Goal: Information Seeking & Learning: Find specific page/section

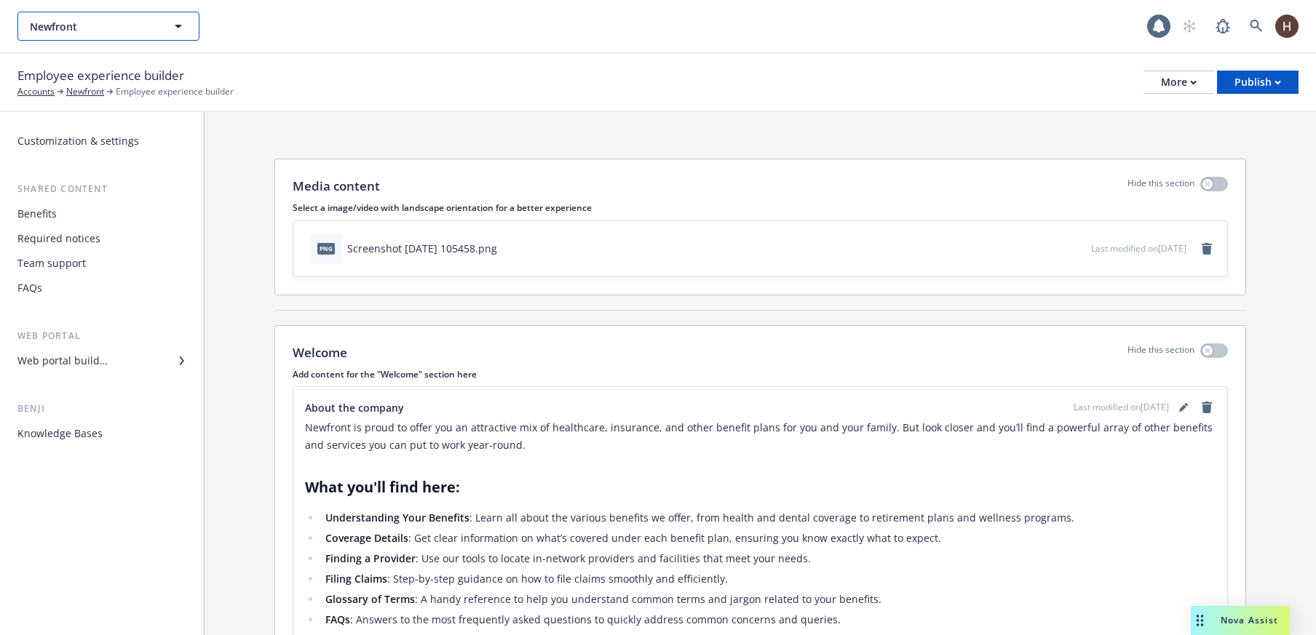
click at [109, 30] on span "Newfront" at bounding box center [93, 26] width 126 height 15
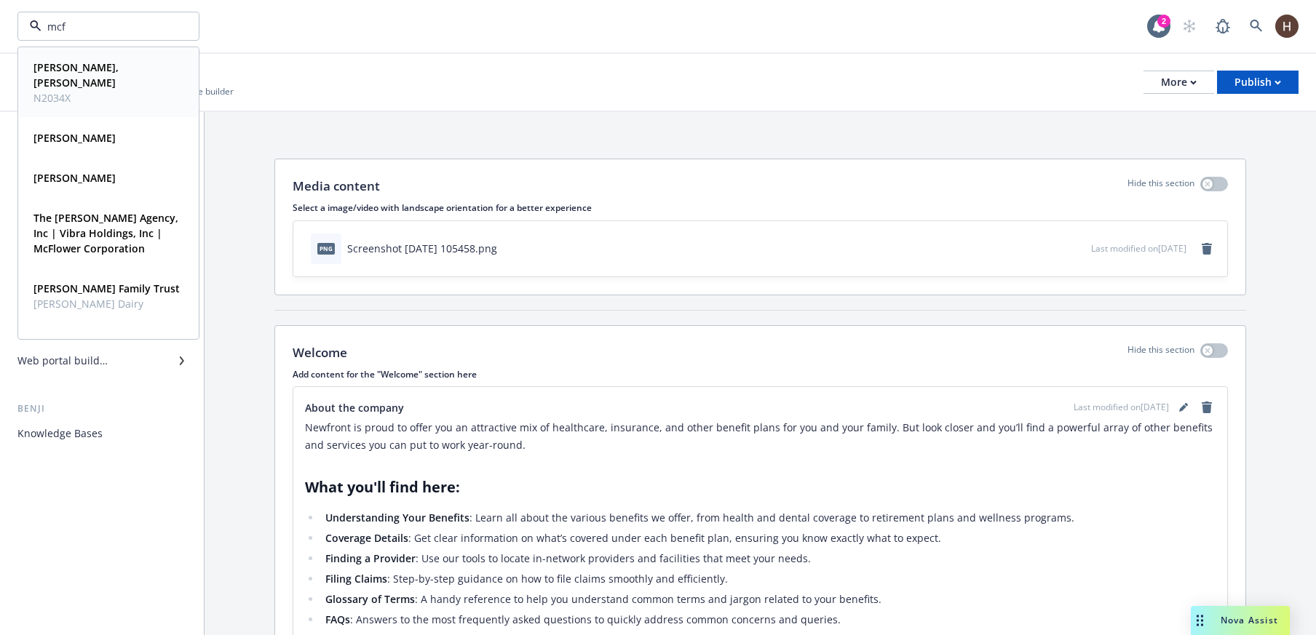
type input "mcf"
click at [300, 12] on div "mcf Paul McFadden, Jennifer McFadden N2034X Type Personal Driver's license ****…" at bounding box center [581, 26] width 1129 height 29
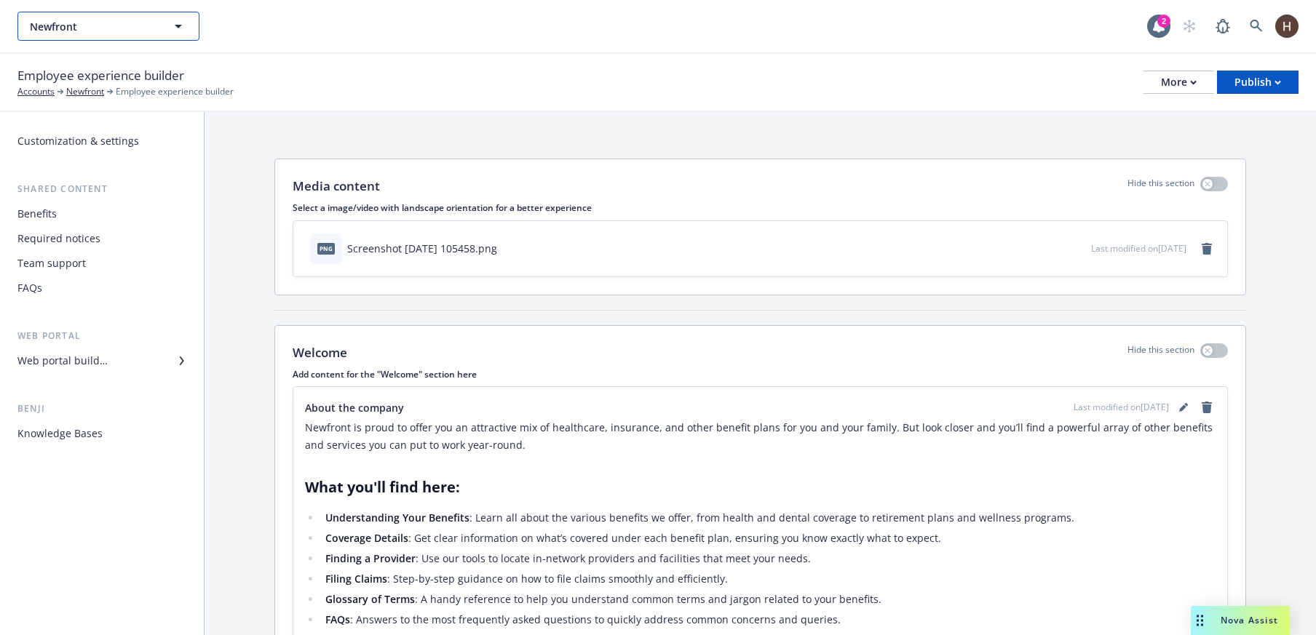
click at [70, 30] on span "Newfront" at bounding box center [93, 26] width 126 height 15
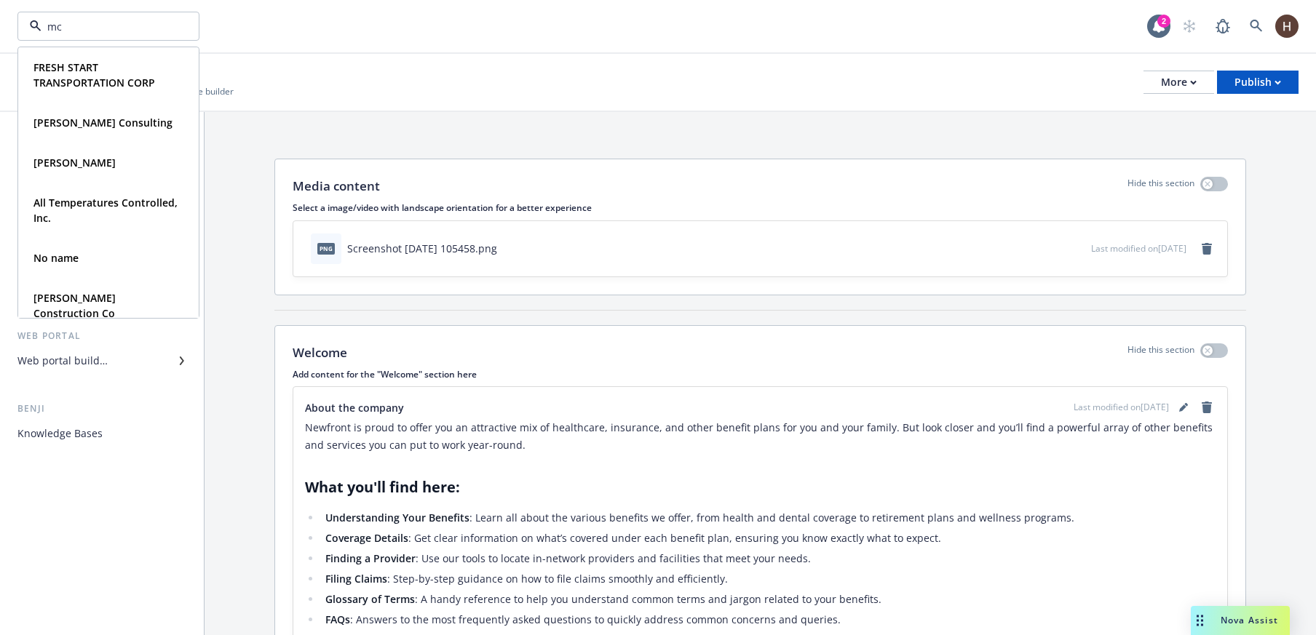
type input "mcf"
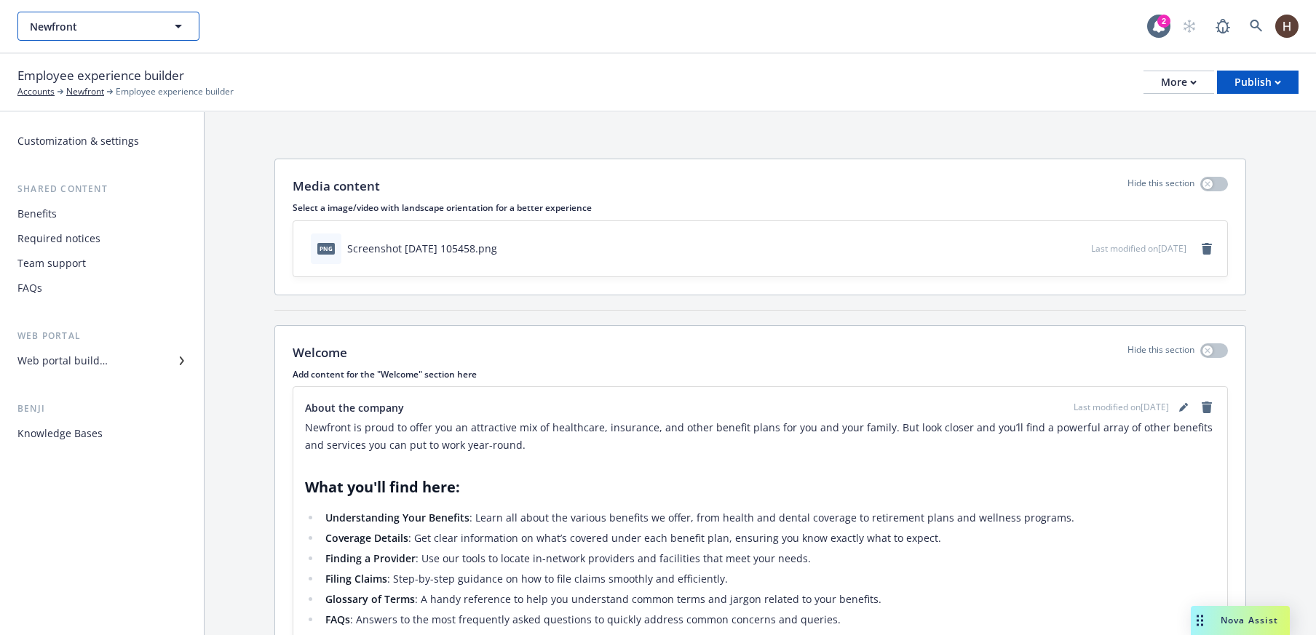
click at [73, 31] on span "Newfront" at bounding box center [93, 26] width 126 height 15
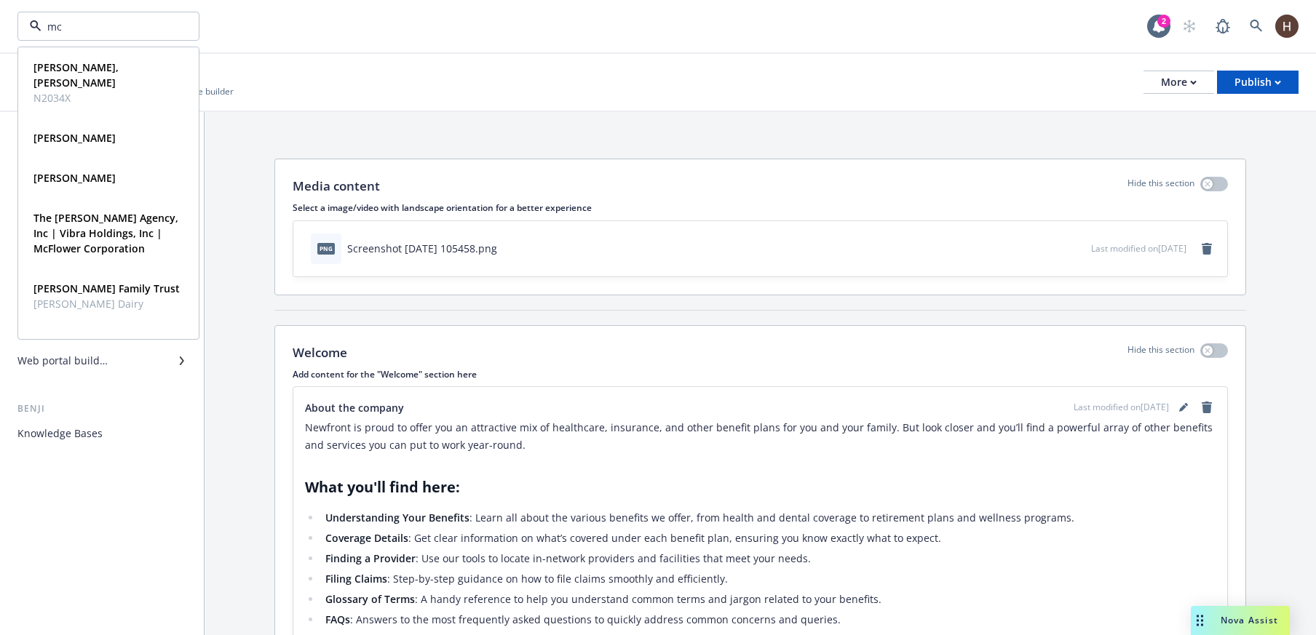
type input "m"
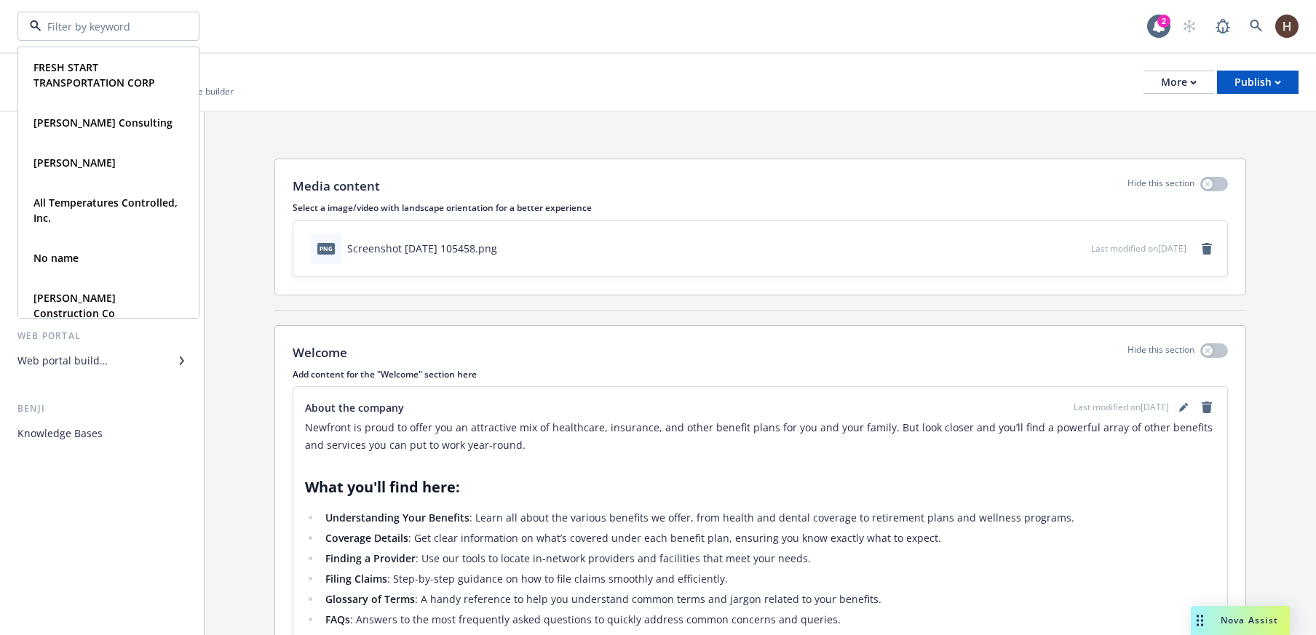
click at [510, 6] on div "FRESH START TRANSPORTATION CORP Type Commercial Thomas Carlos Consulting Type C…" at bounding box center [658, 26] width 1316 height 52
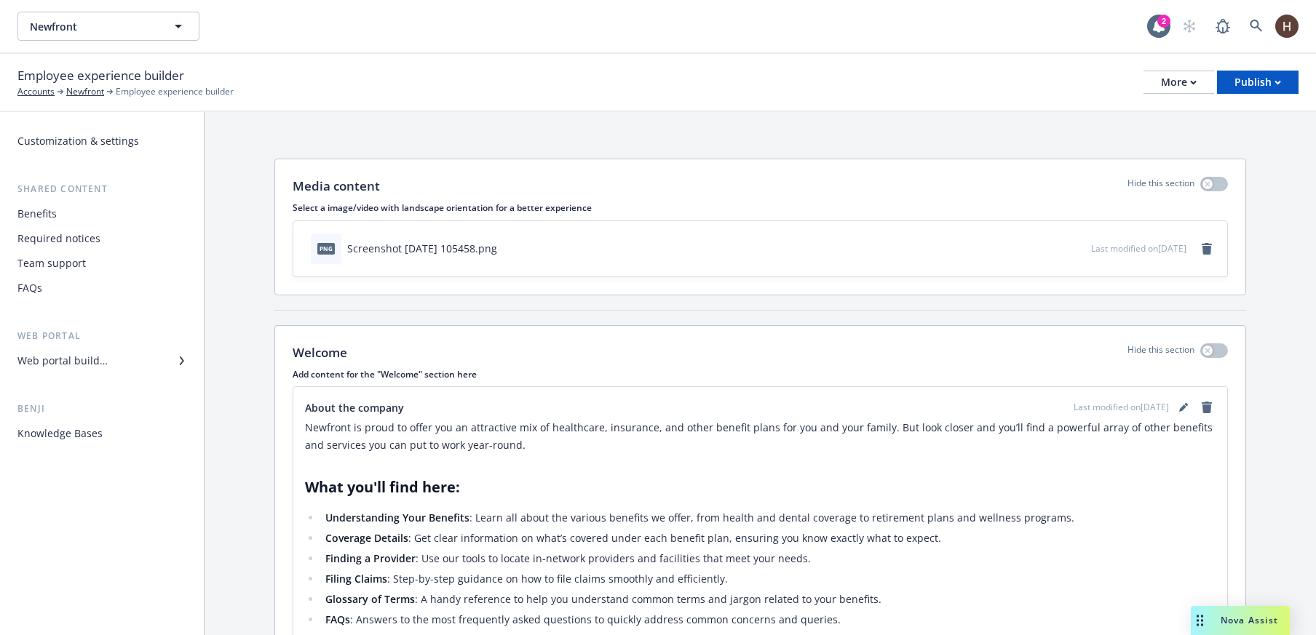
click at [1180, 69] on div "Employee experience builder Accounts Newfront Employee experience builder More …" at bounding box center [657, 82] width 1281 height 32
click at [1183, 103] on div "Employee experience builder Accounts Newfront Employee experience builder More …" at bounding box center [658, 83] width 1316 height 58
click at [1175, 91] on div "More" at bounding box center [1179, 82] width 36 height 22
click at [1166, 116] on link "Copy preview link" at bounding box center [1104, 114] width 215 height 29
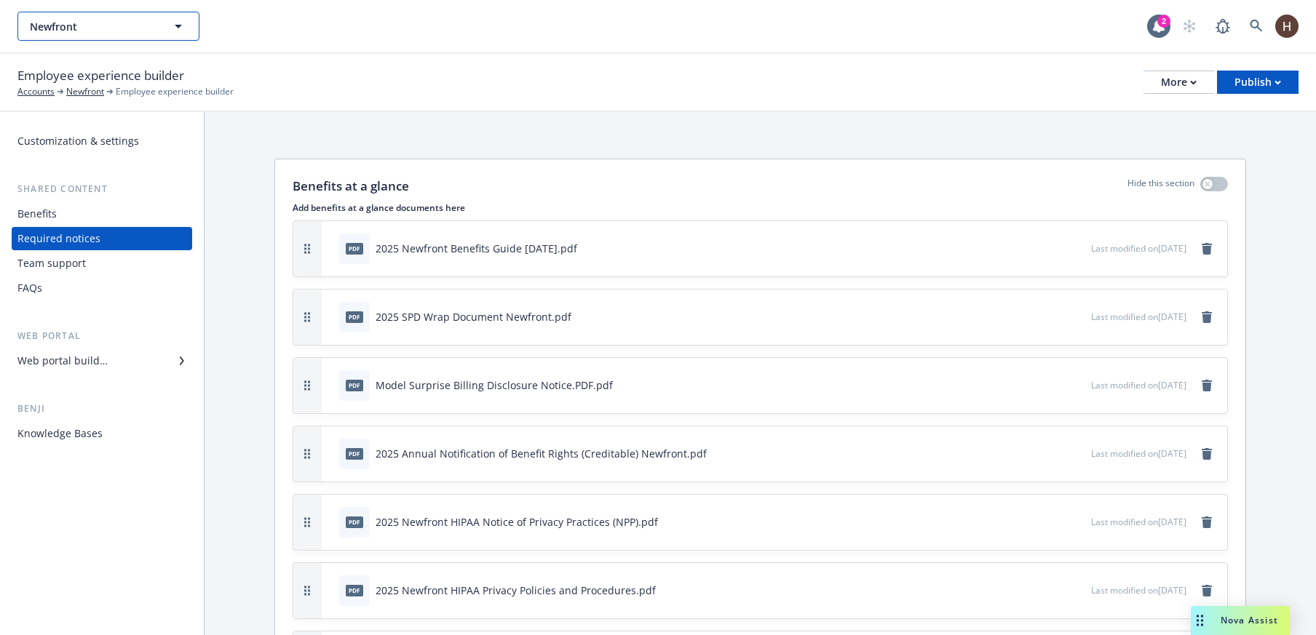
click at [155, 31] on span "Newfront" at bounding box center [93, 26] width 126 height 15
type input "marin c"
click at [84, 34] on button "Newfront" at bounding box center [108, 26] width 182 height 29
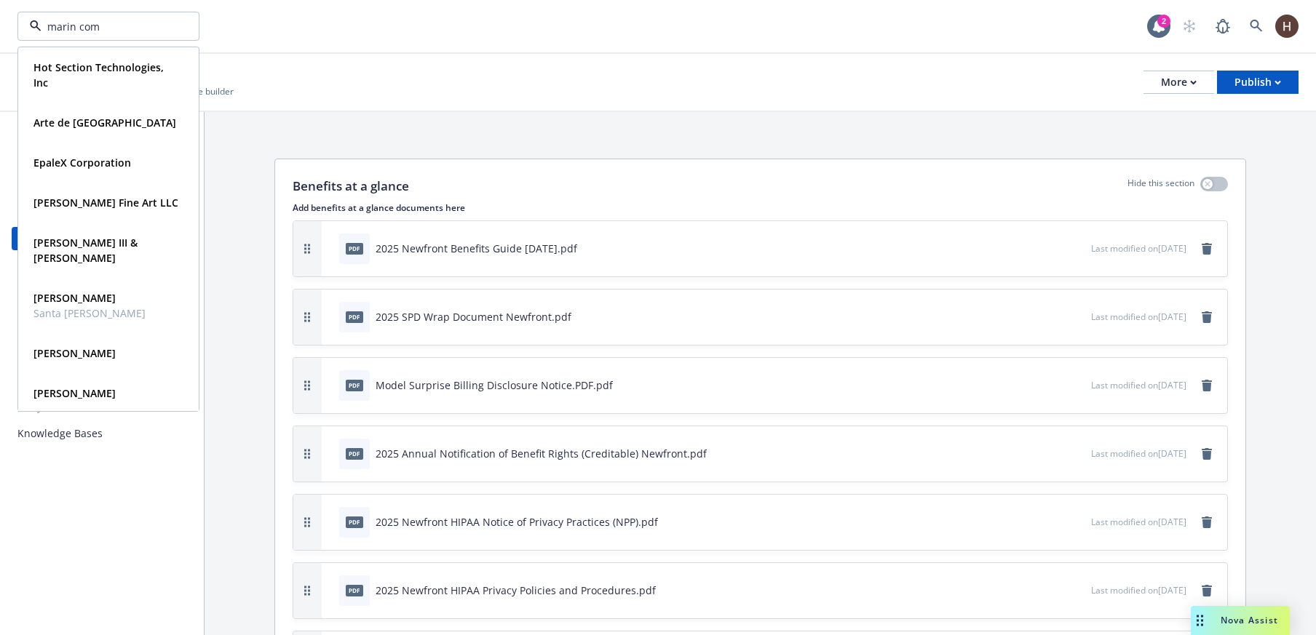
type input "marin comm"
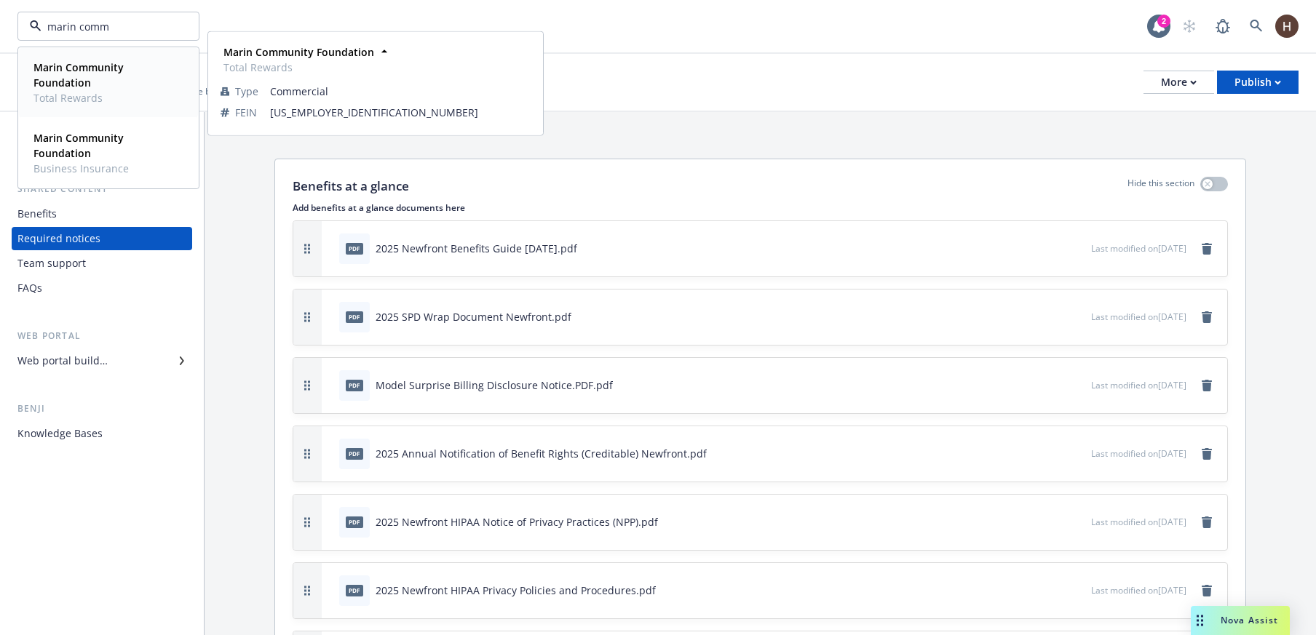
click at [111, 75] on span "Marin Community Foundation" at bounding box center [106, 75] width 147 height 31
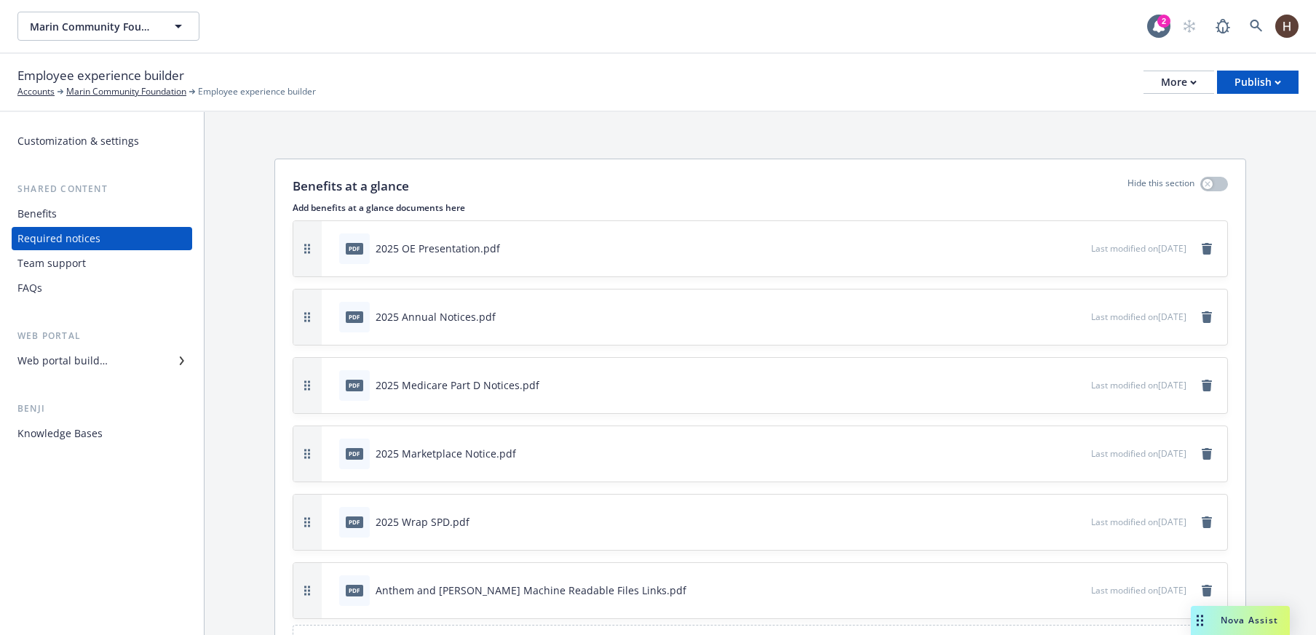
click at [60, 269] on div "Team support" at bounding box center [51, 263] width 68 height 23
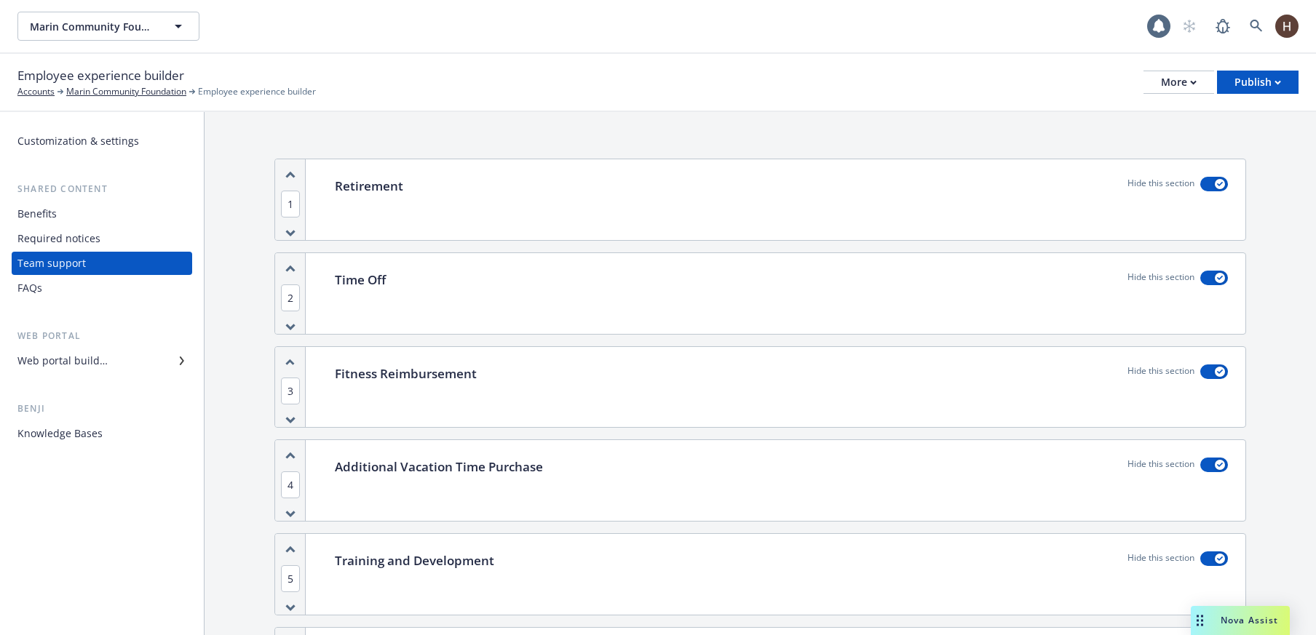
click at [66, 242] on div "Required notices" at bounding box center [58, 238] width 83 height 23
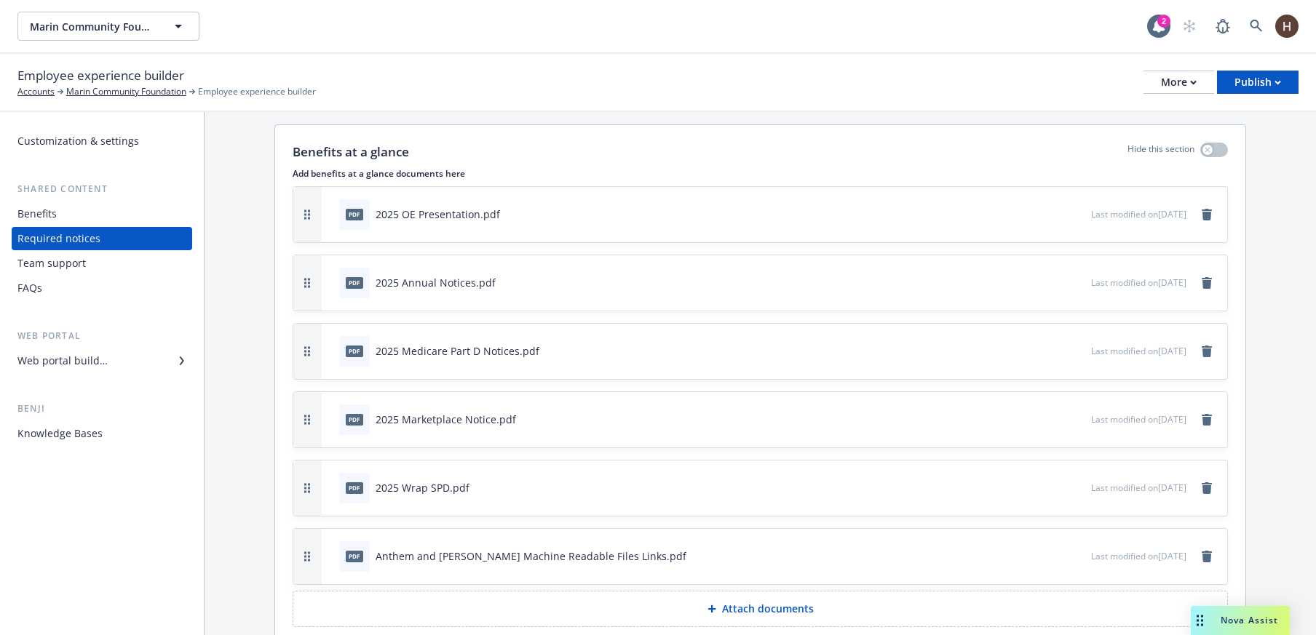
scroll to position [97, 0]
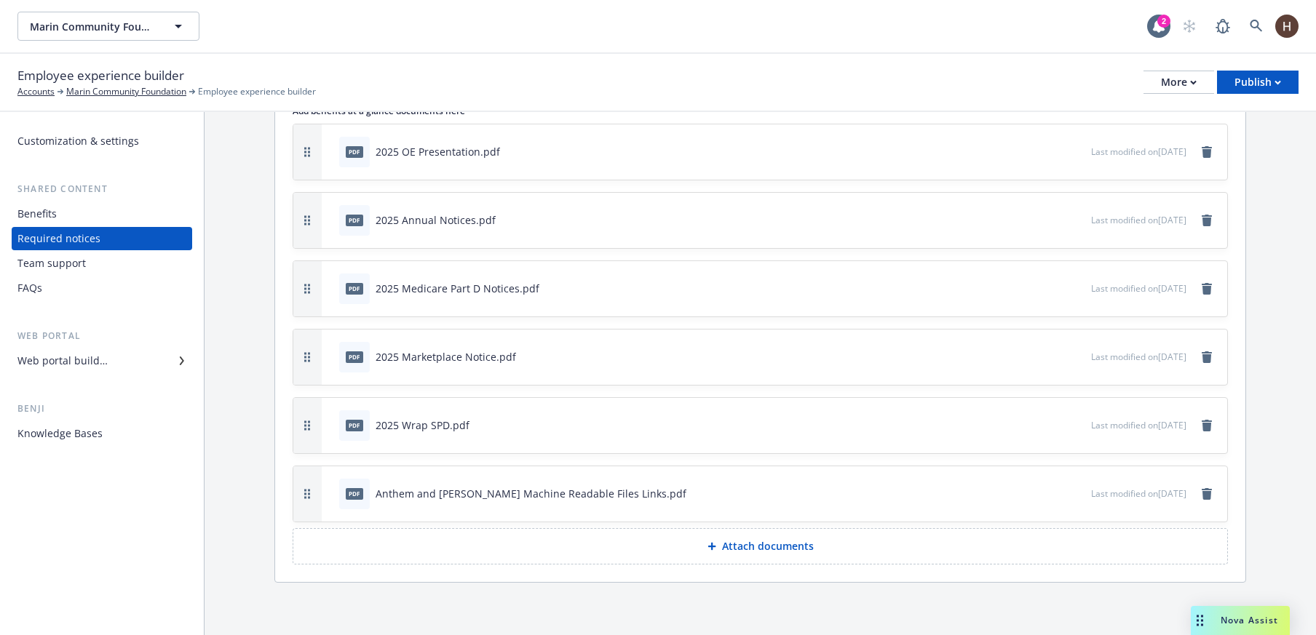
click at [127, 354] on div "Web portal builder" at bounding box center [101, 360] width 169 height 23
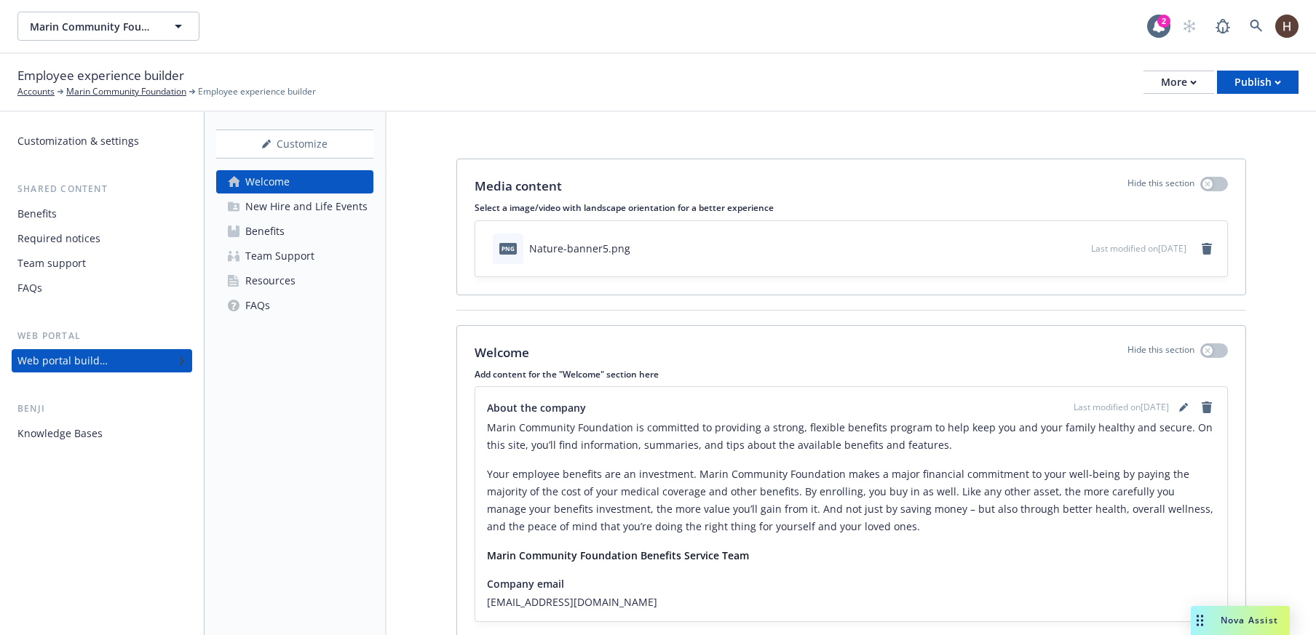
click at [320, 279] on link "Resources" at bounding box center [294, 280] width 157 height 23
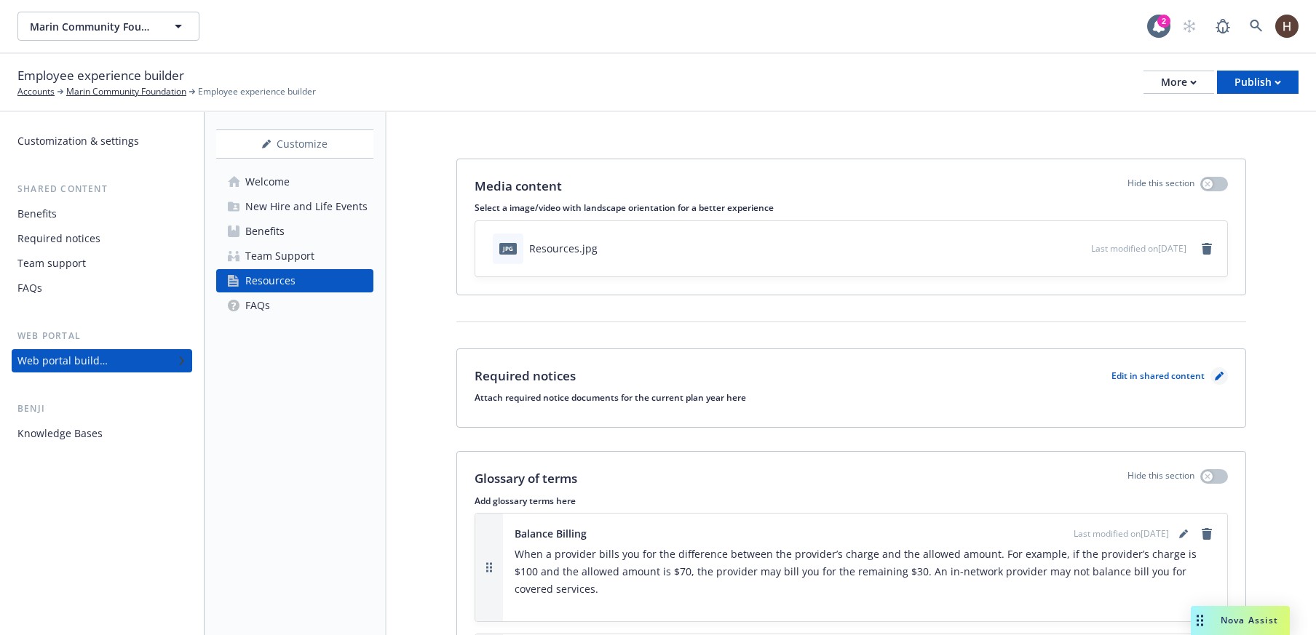
click at [1215, 374] on icon "pencil" at bounding box center [1219, 376] width 9 height 9
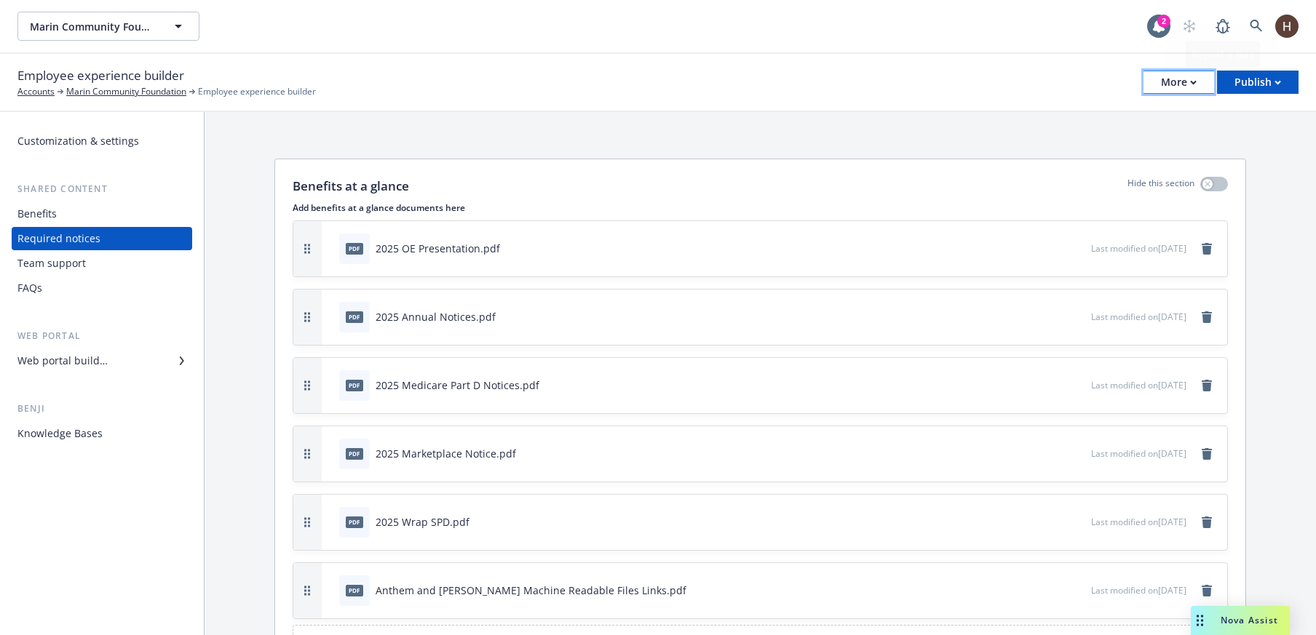
click at [1182, 78] on div "More" at bounding box center [1179, 82] width 36 height 22
click at [1158, 114] on link "Copy preview link" at bounding box center [1104, 114] width 215 height 29
click at [1070, 34] on div "Marin Community Foundation Marin Community Foundation" at bounding box center [581, 26] width 1129 height 29
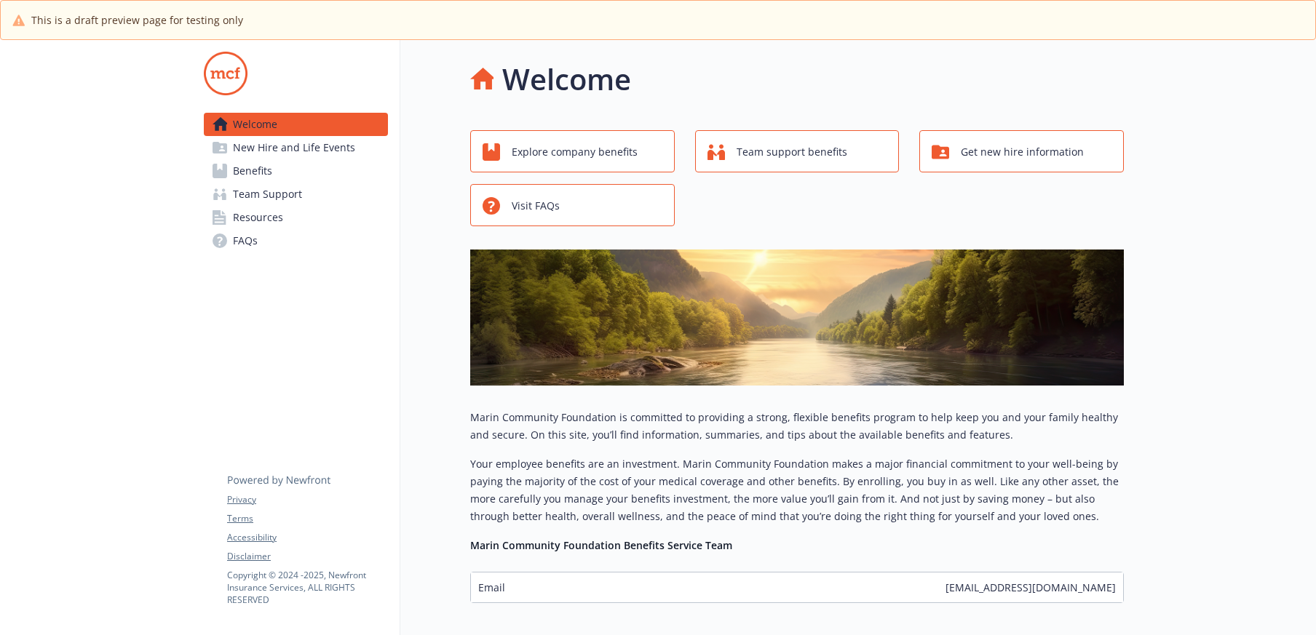
click at [226, 214] on icon at bounding box center [219, 217] width 15 height 15
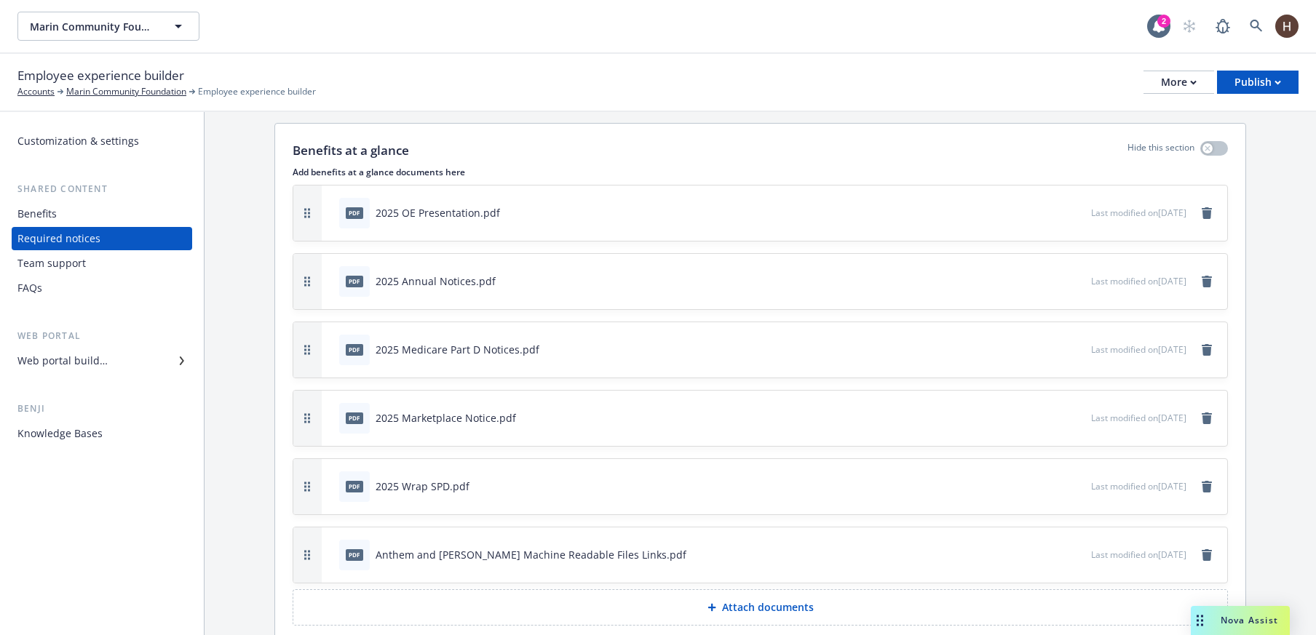
scroll to position [48, 0]
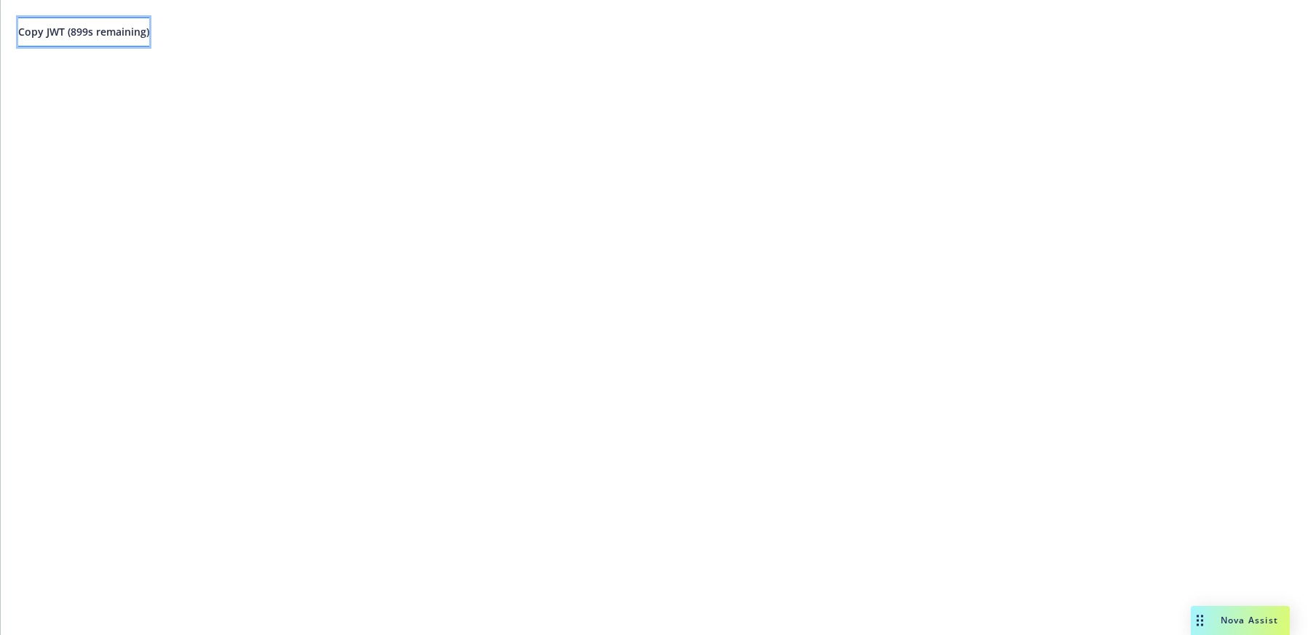
click at [120, 42] on button "Copy JWT ( 899 s remaining)" at bounding box center [83, 31] width 131 height 29
click at [1095, 1] on div "Copy JWT ( 771 s remaining)" at bounding box center [658, 32] width 1315 height 64
click at [401, 315] on div "Copy JWT ( 720 s remaining)" at bounding box center [658, 317] width 1315 height 635
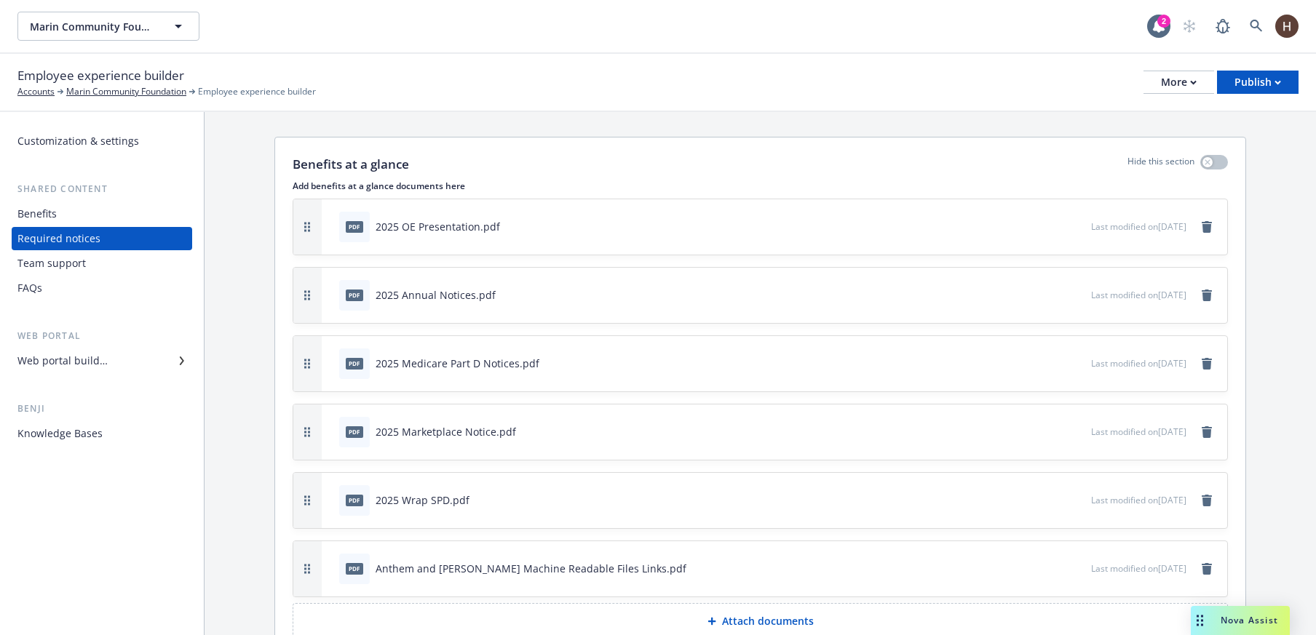
scroll to position [97, 0]
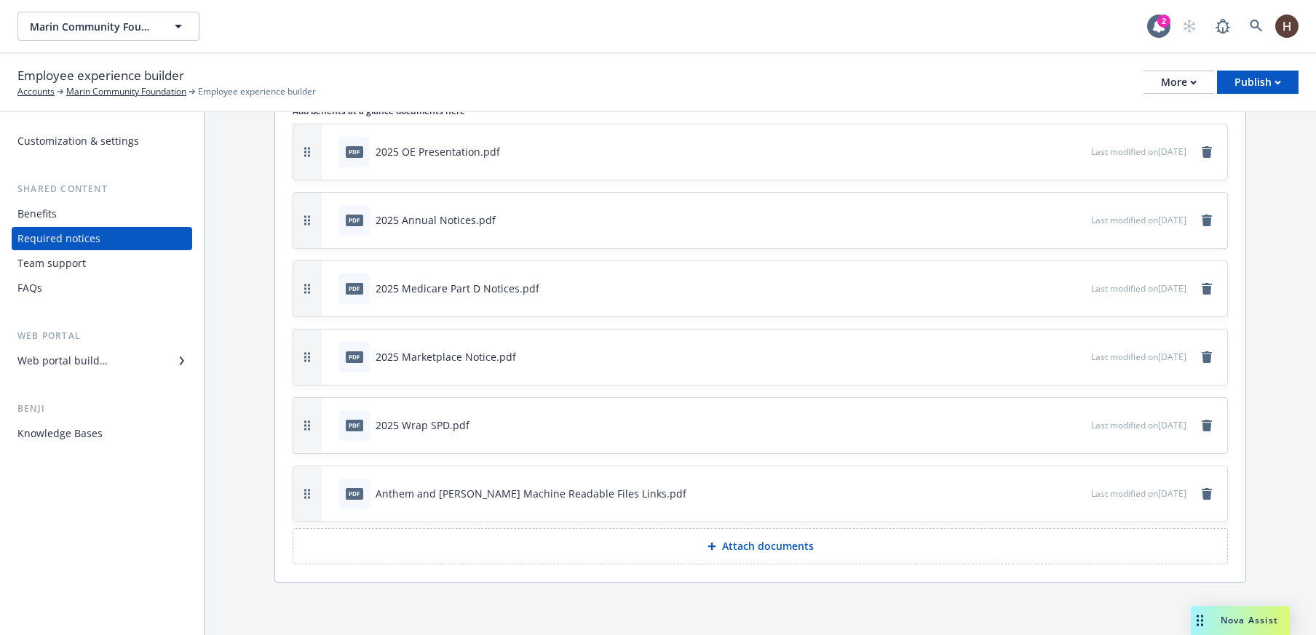
click at [138, 363] on div "Web portal builder" at bounding box center [101, 360] width 169 height 23
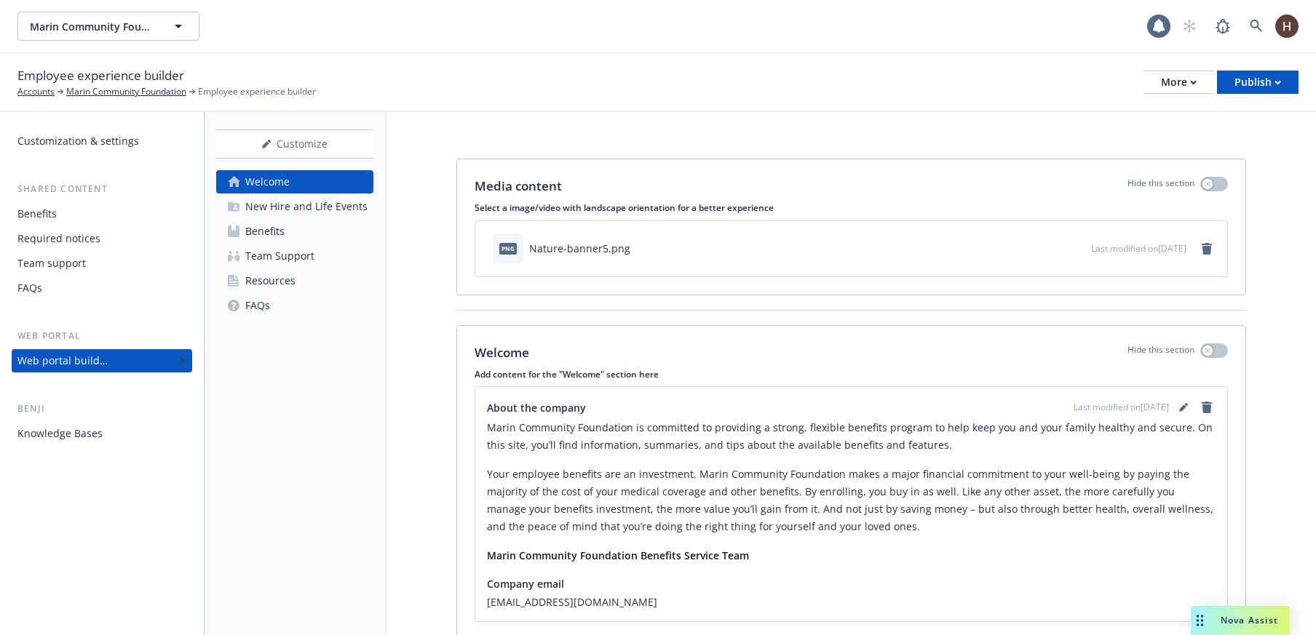
click at [274, 279] on div "Resources" at bounding box center [270, 280] width 50 height 23
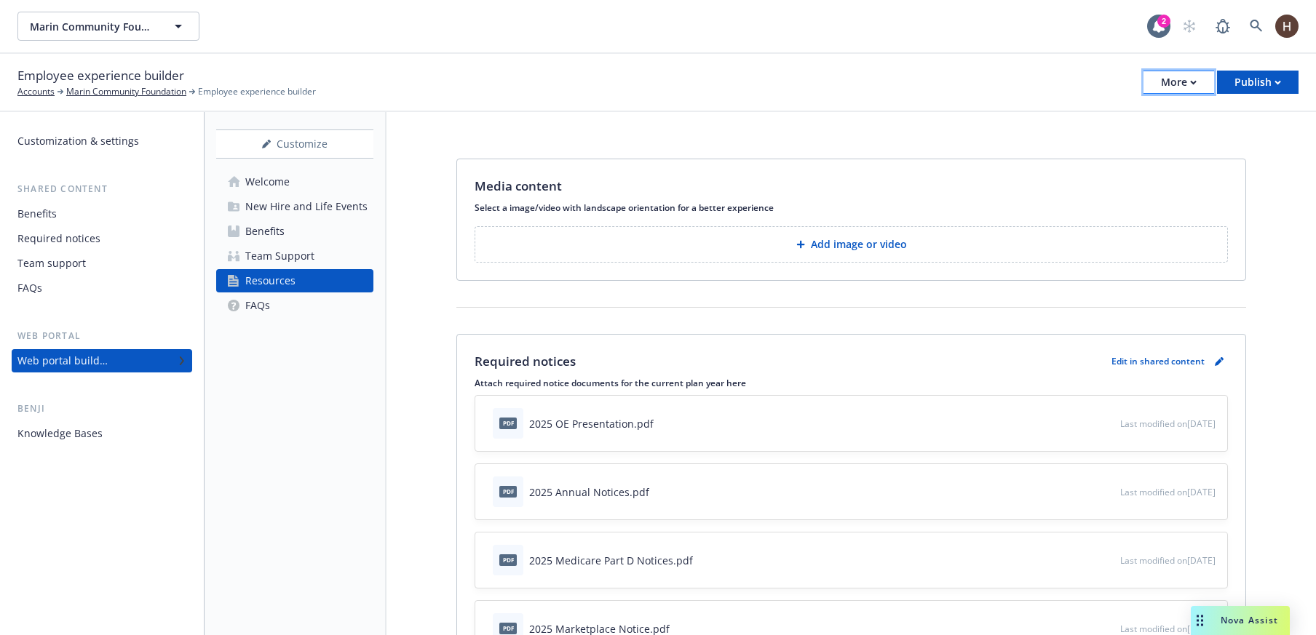
click at [1157, 87] on button "More" at bounding box center [1178, 82] width 71 height 23
click at [1155, 88] on button "More" at bounding box center [1178, 82] width 71 height 23
click at [1138, 122] on link "Copy preview link" at bounding box center [1104, 114] width 215 height 29
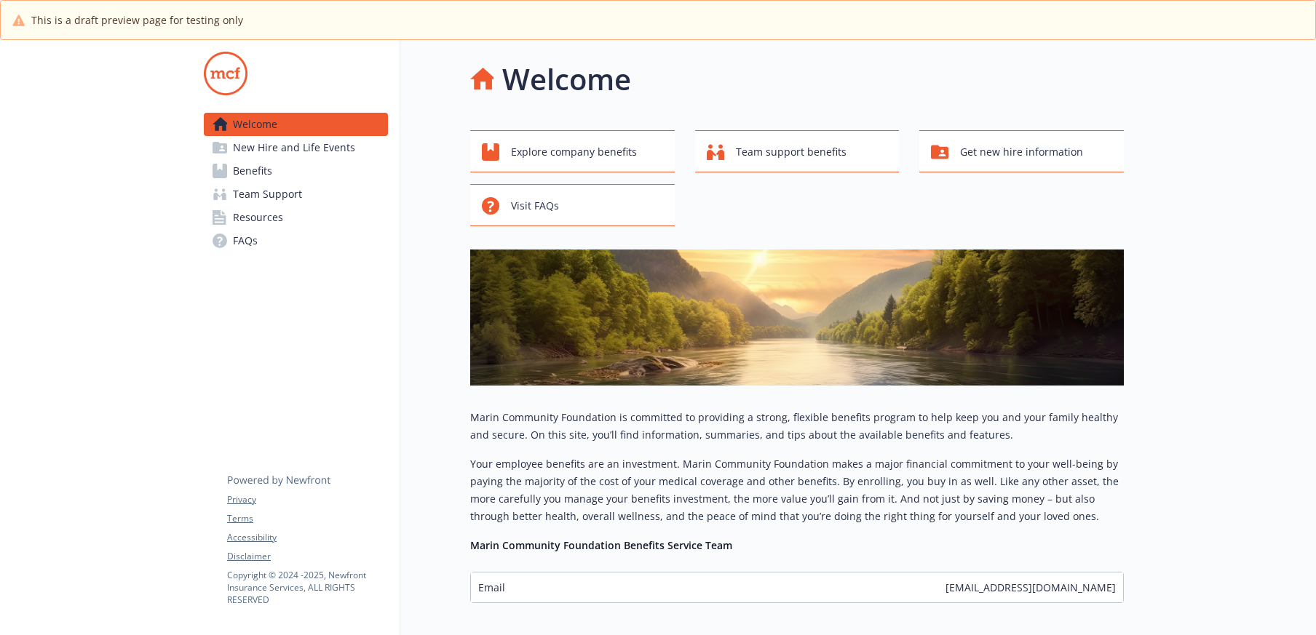
click at [295, 223] on link "Resources" at bounding box center [296, 217] width 184 height 23
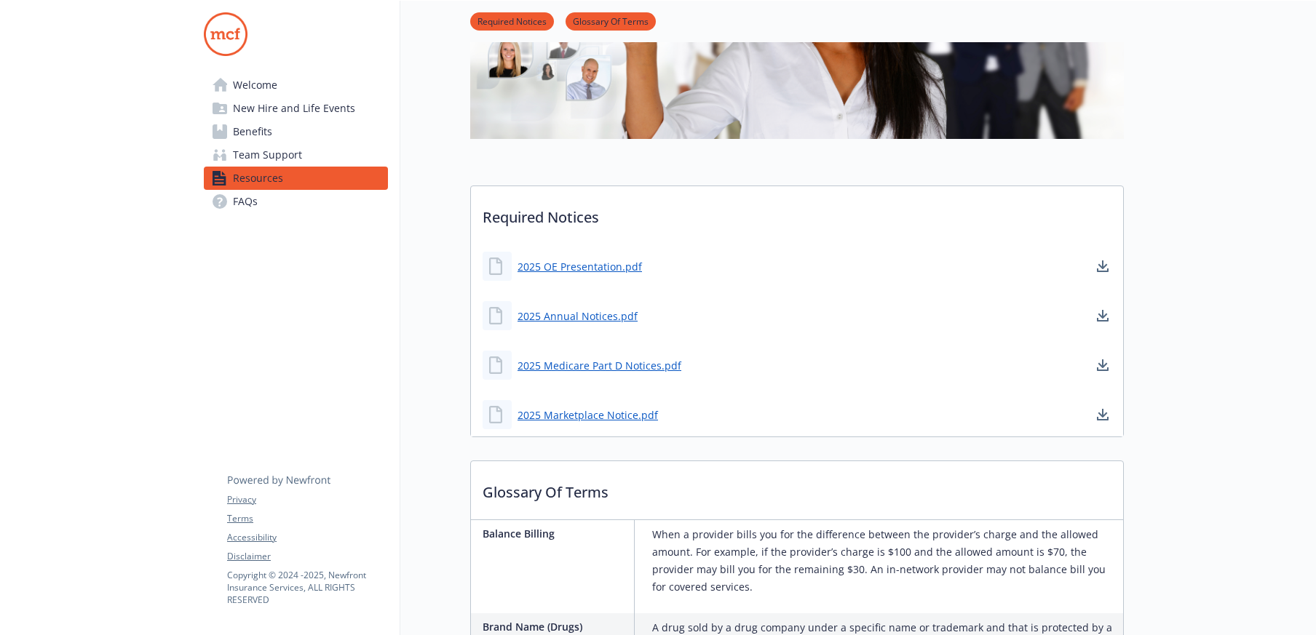
scroll to position [228, 0]
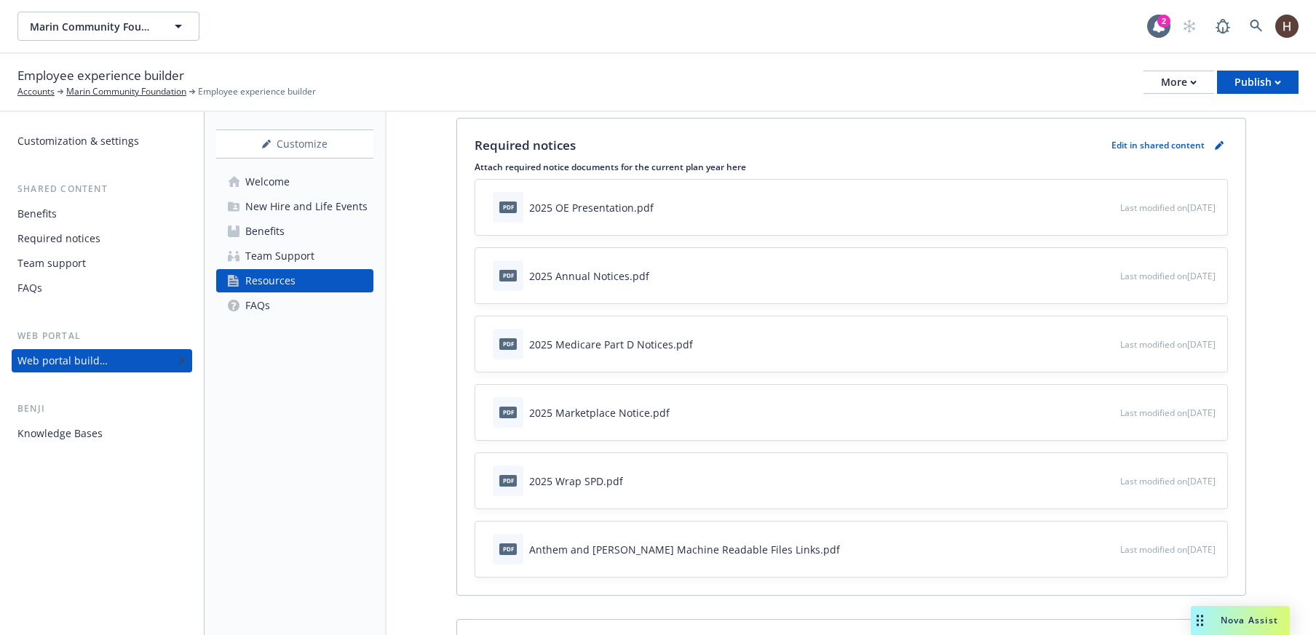
scroll to position [228, 0]
click at [261, 257] on div "Team Support" at bounding box center [279, 256] width 69 height 23
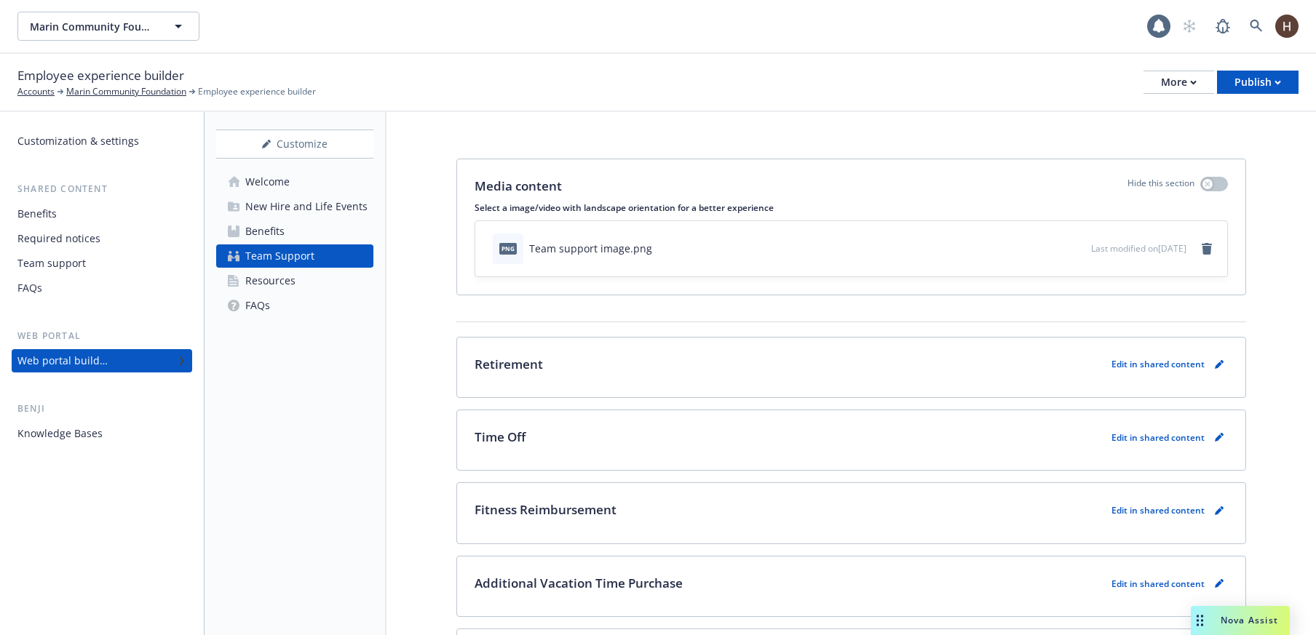
click at [282, 286] on div "Resources" at bounding box center [270, 280] width 50 height 23
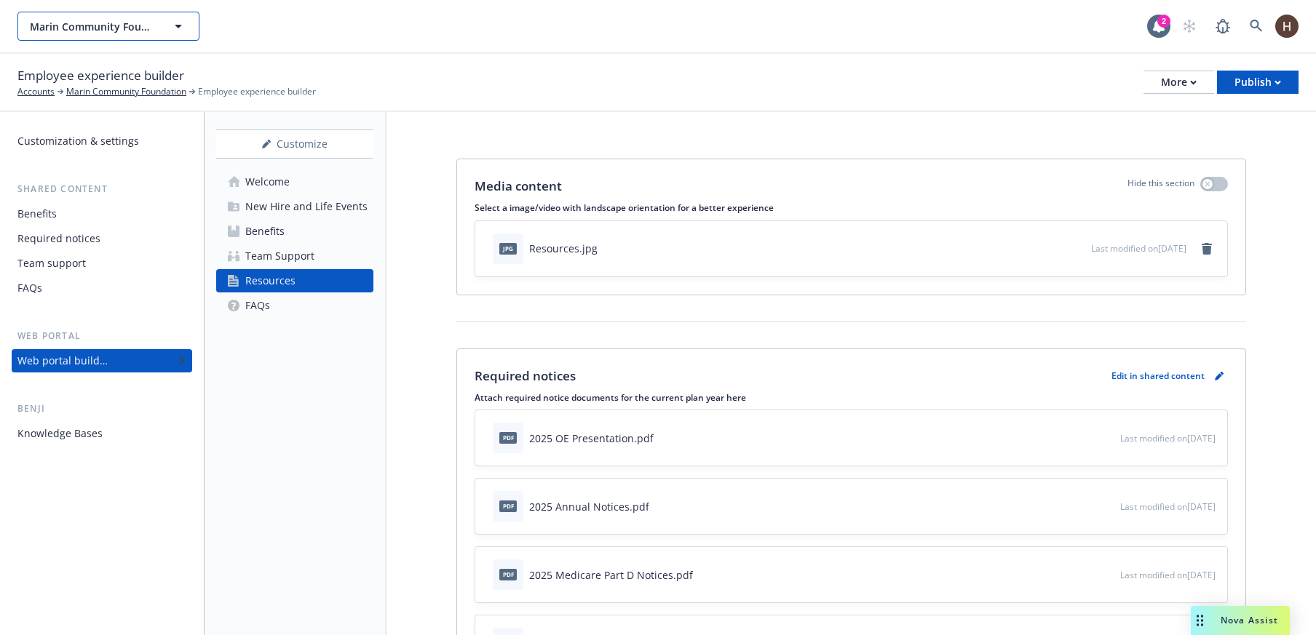
click at [149, 39] on button "Marin Community Foundation" at bounding box center [108, 26] width 182 height 29
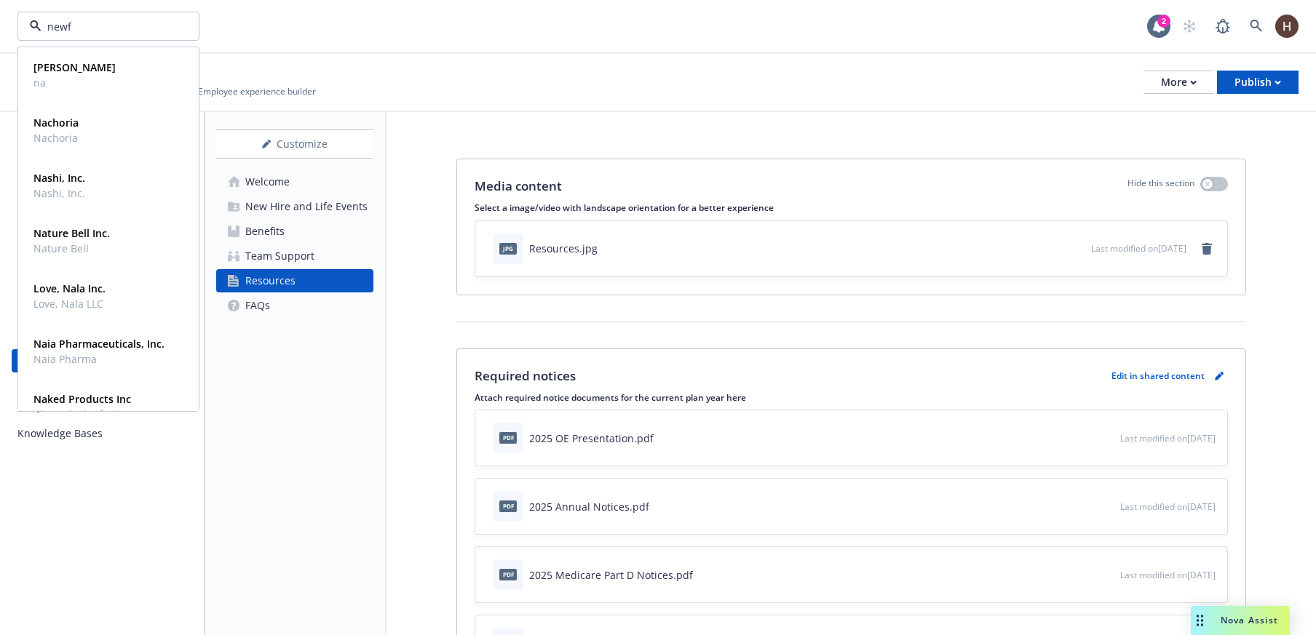
type input "newfr"
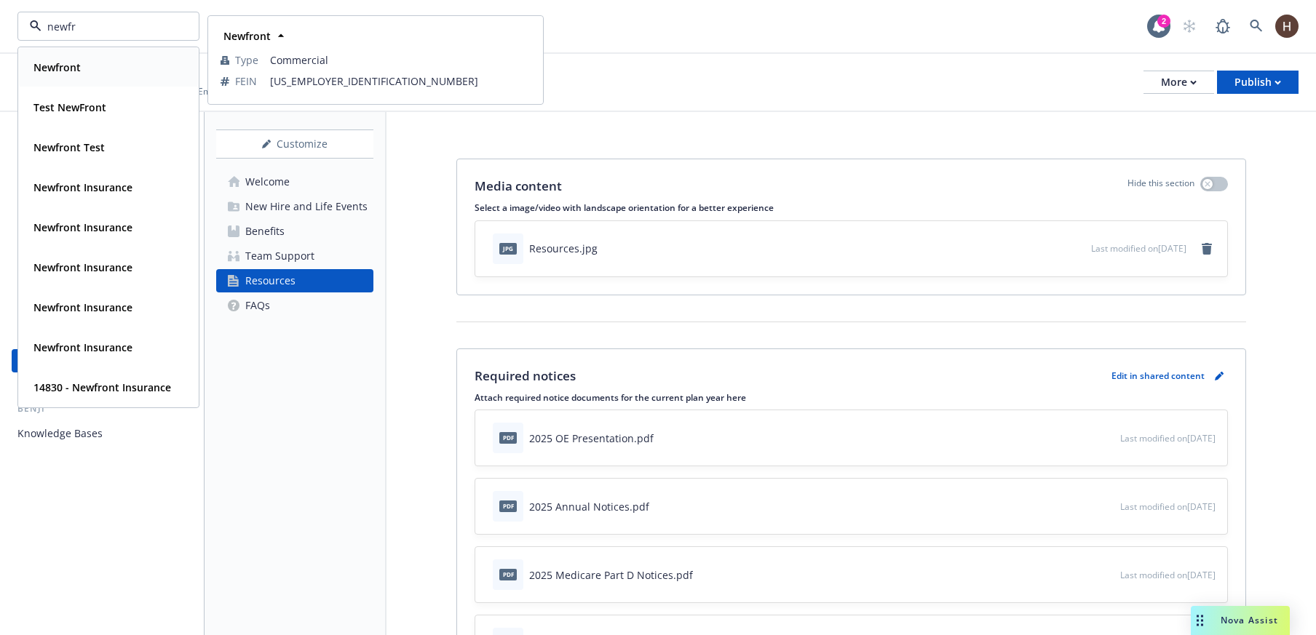
click at [80, 69] on div "Newfront" at bounding box center [56, 67] width 56 height 21
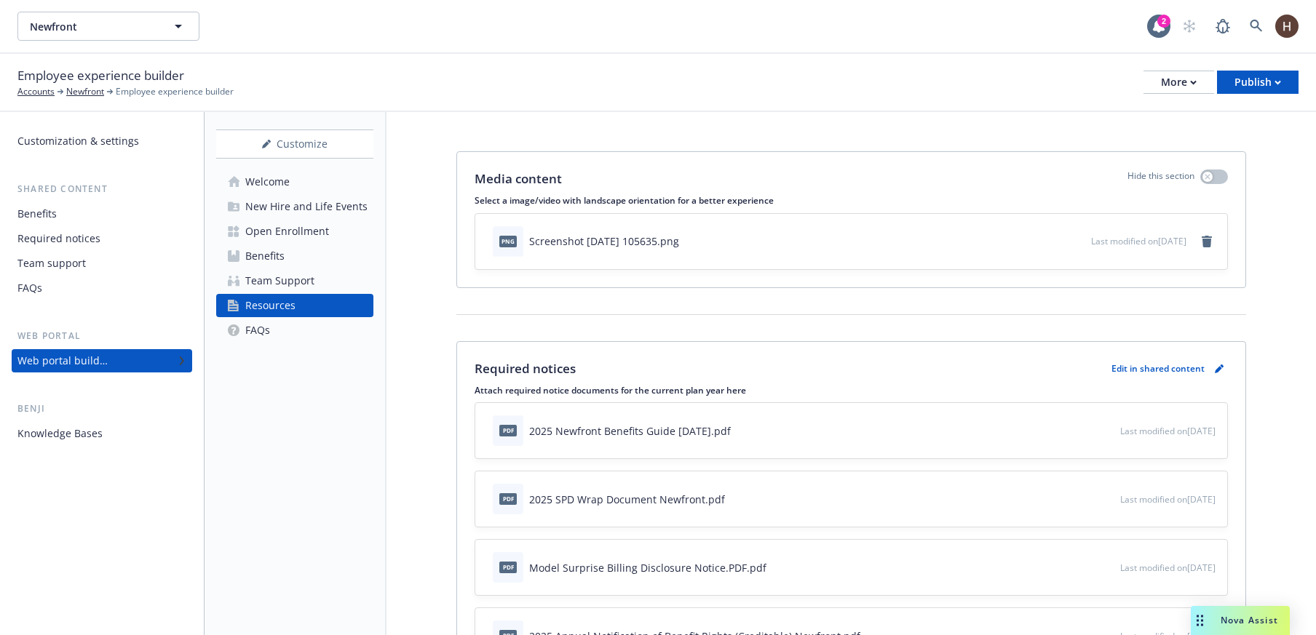
scroll to position [8, 0]
click at [69, 235] on div "Required notices" at bounding box center [58, 238] width 83 height 23
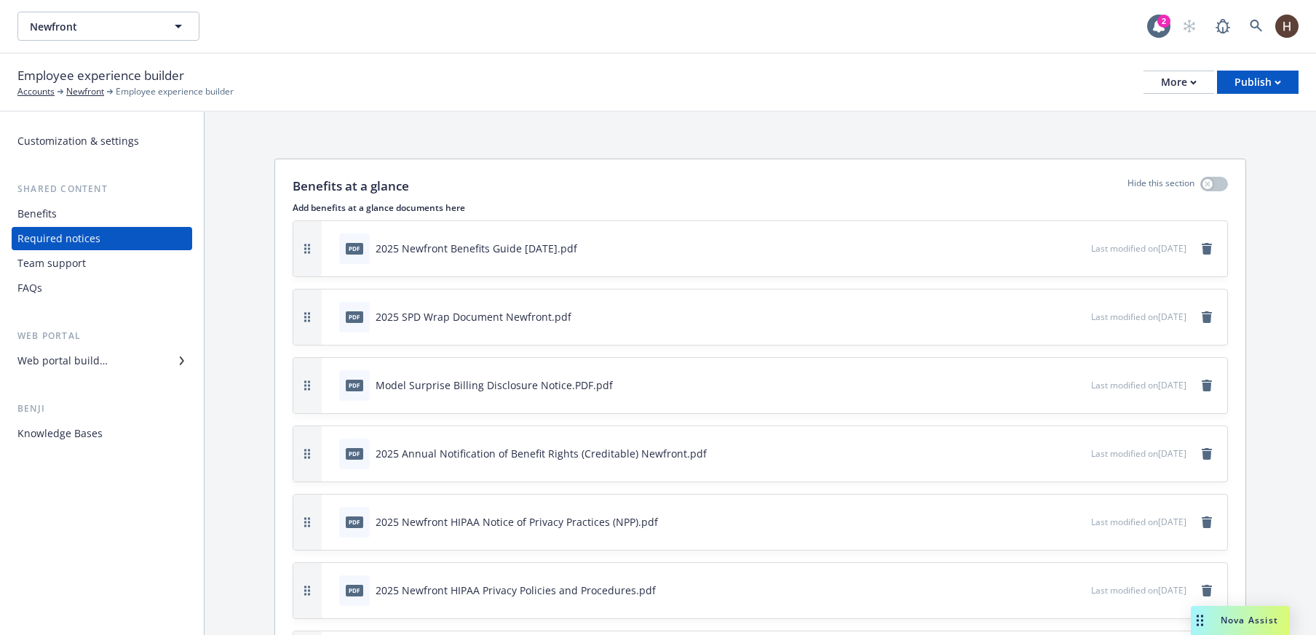
click at [74, 351] on div "Web portal builder" at bounding box center [62, 360] width 90 height 23
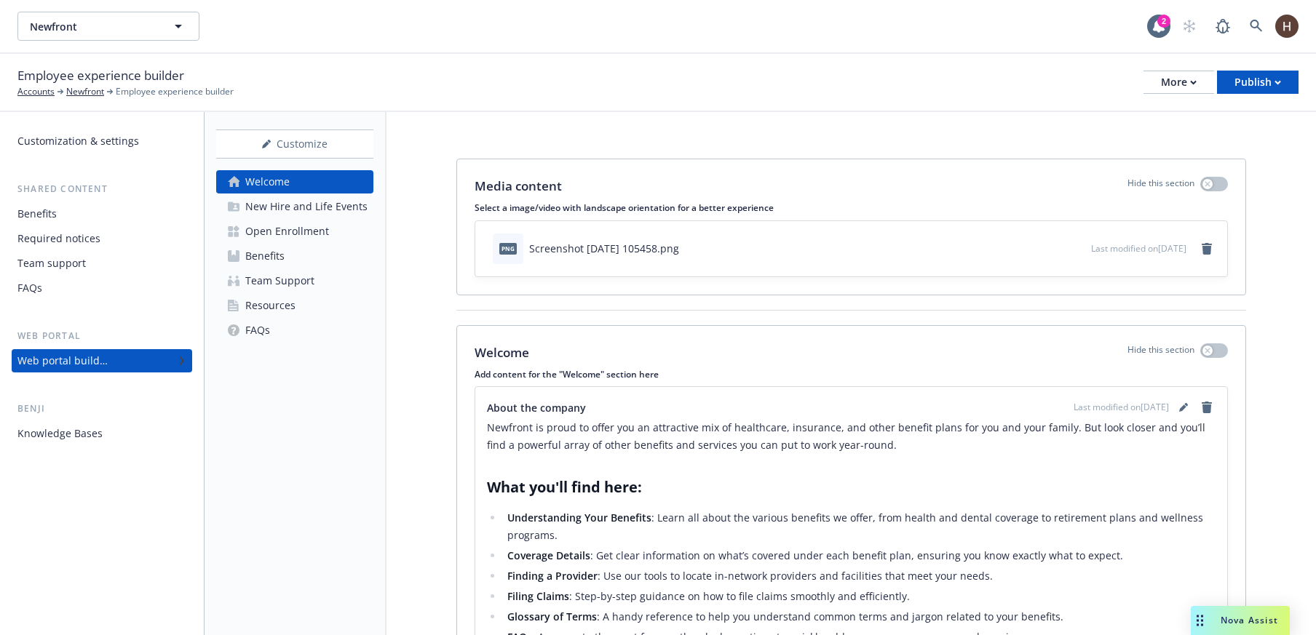
click at [293, 291] on div "Team Support" at bounding box center [279, 280] width 69 height 23
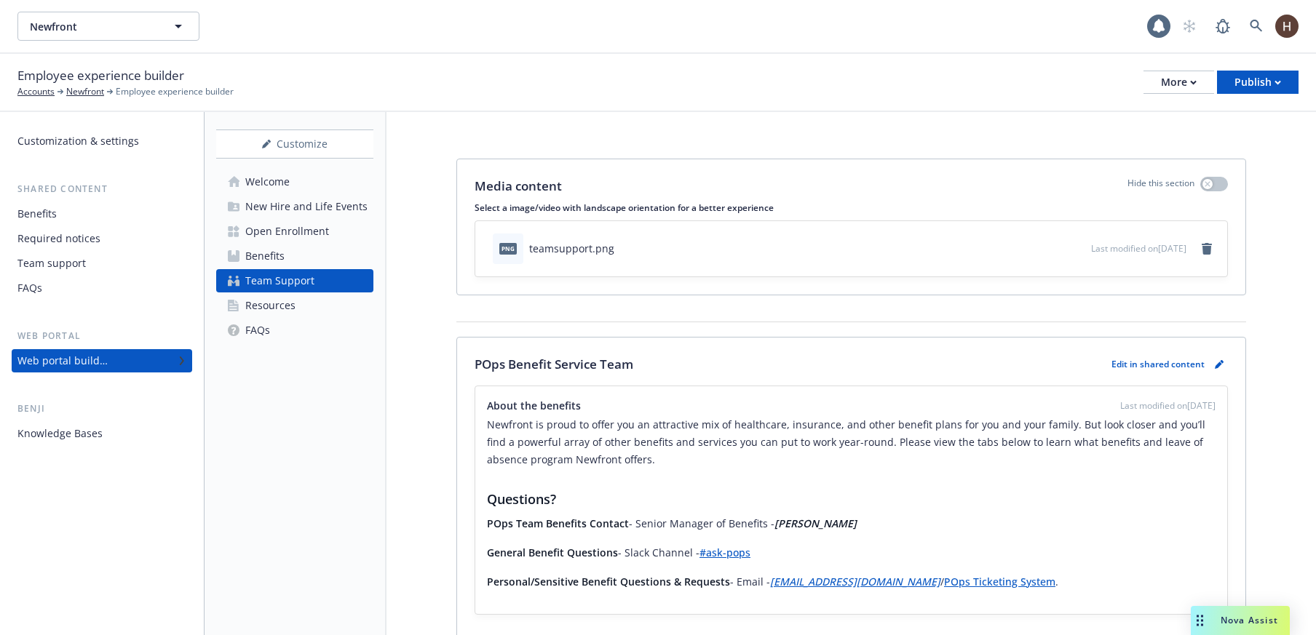
click at [289, 299] on div "Resources" at bounding box center [270, 305] width 50 height 23
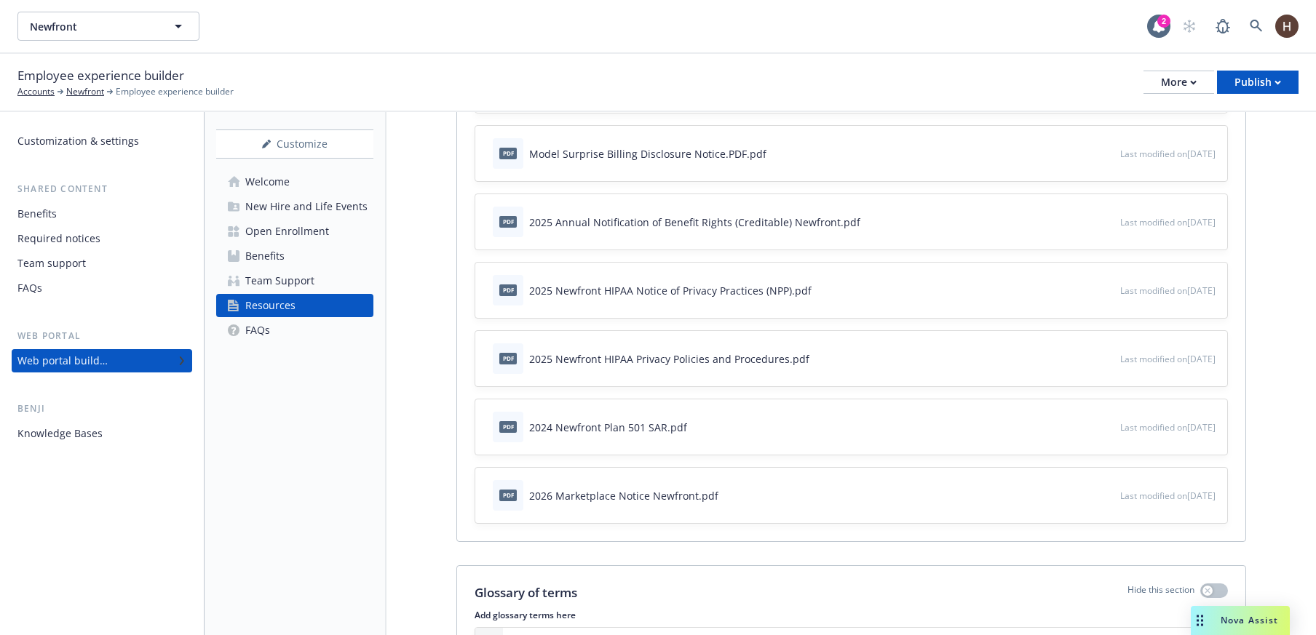
scroll to position [424, 0]
click at [1149, 81] on button "More" at bounding box center [1178, 82] width 71 height 23
click at [1138, 105] on link "Copy preview link" at bounding box center [1104, 114] width 215 height 29
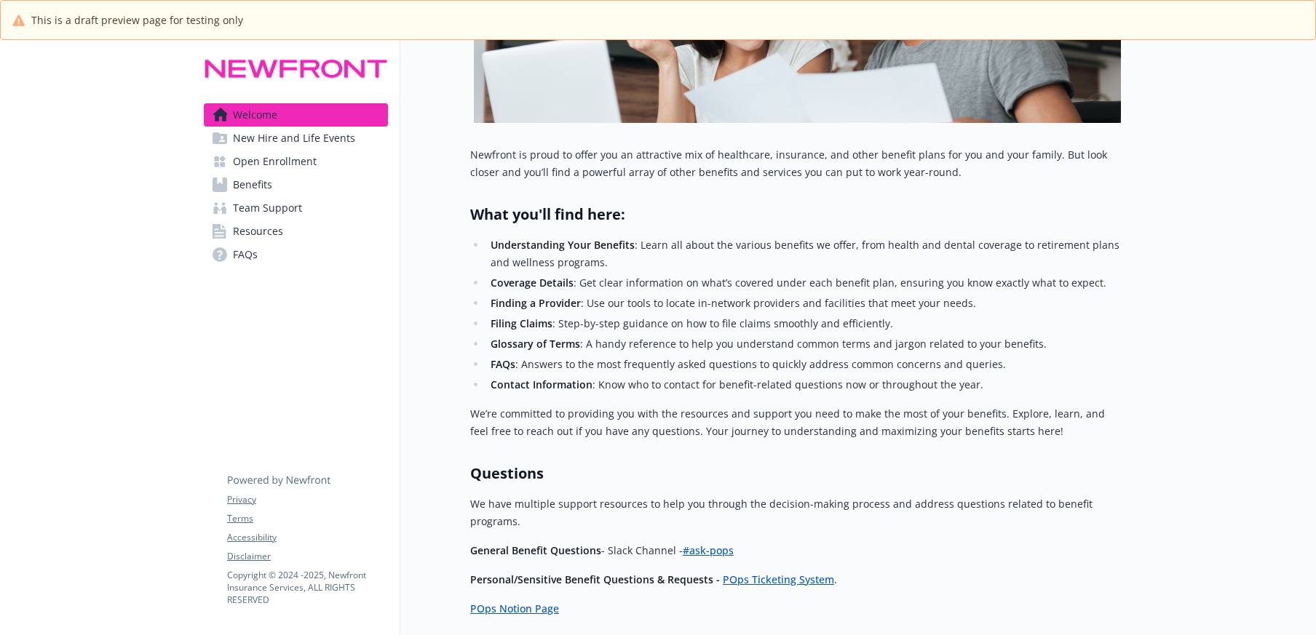
click at [266, 212] on span "Team Support" at bounding box center [267, 207] width 69 height 23
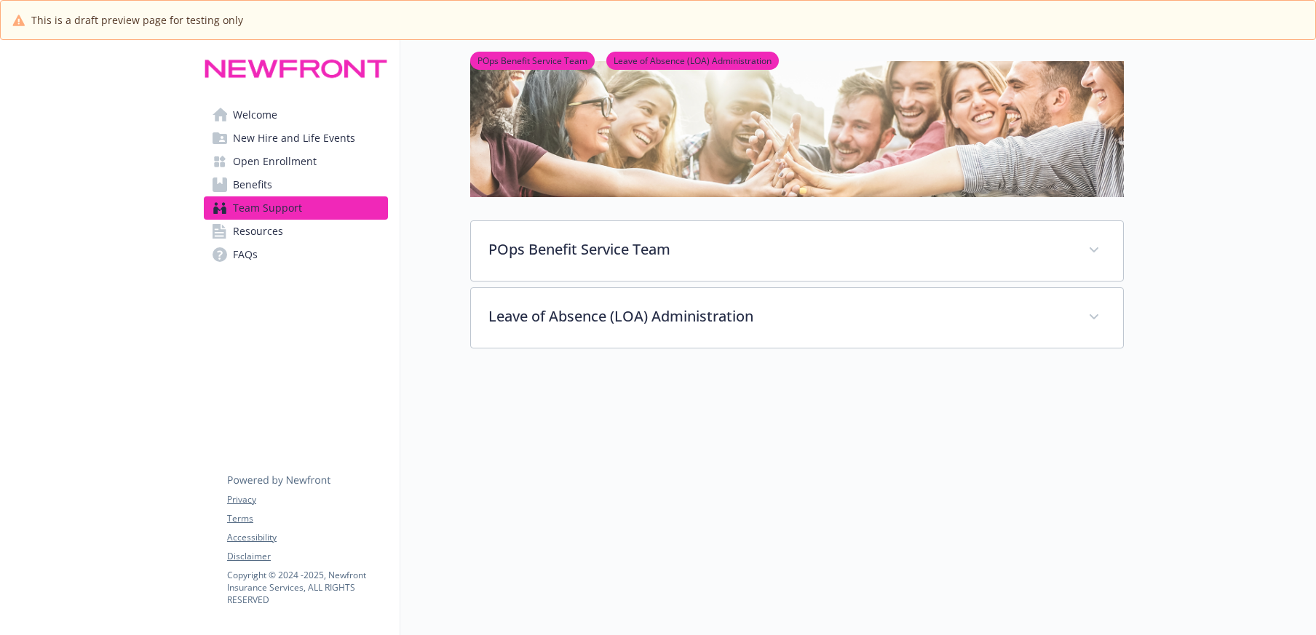
scroll to position [51, 0]
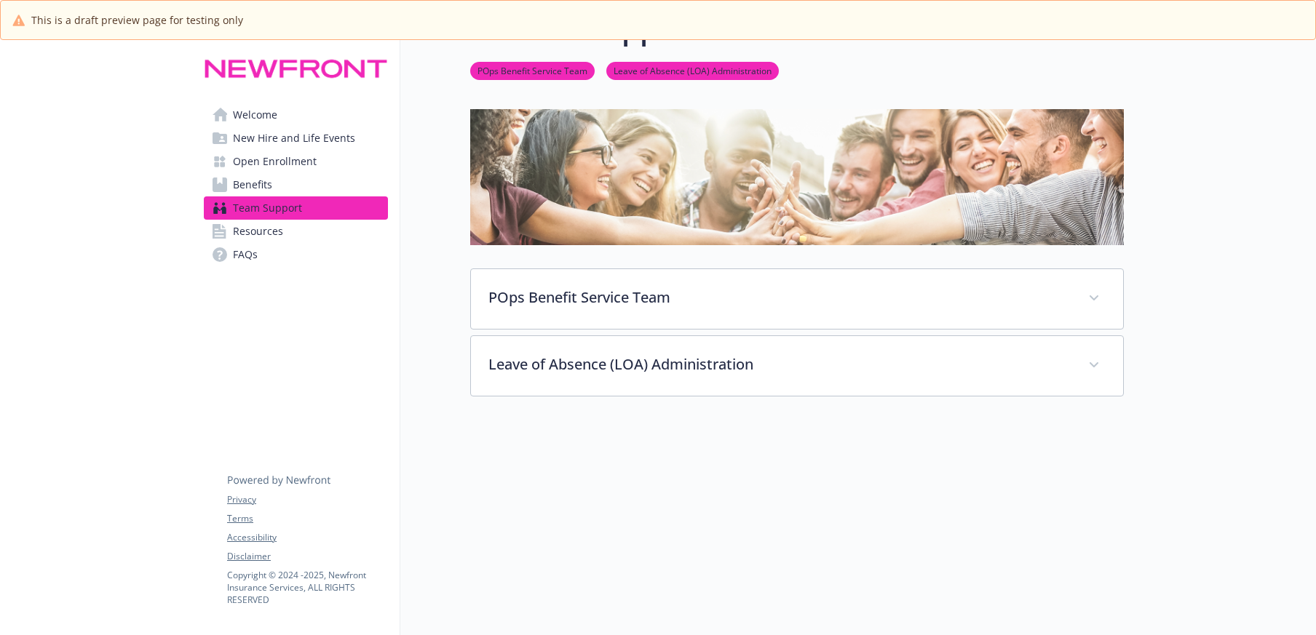
click at [275, 227] on span "Resources" at bounding box center [258, 231] width 50 height 23
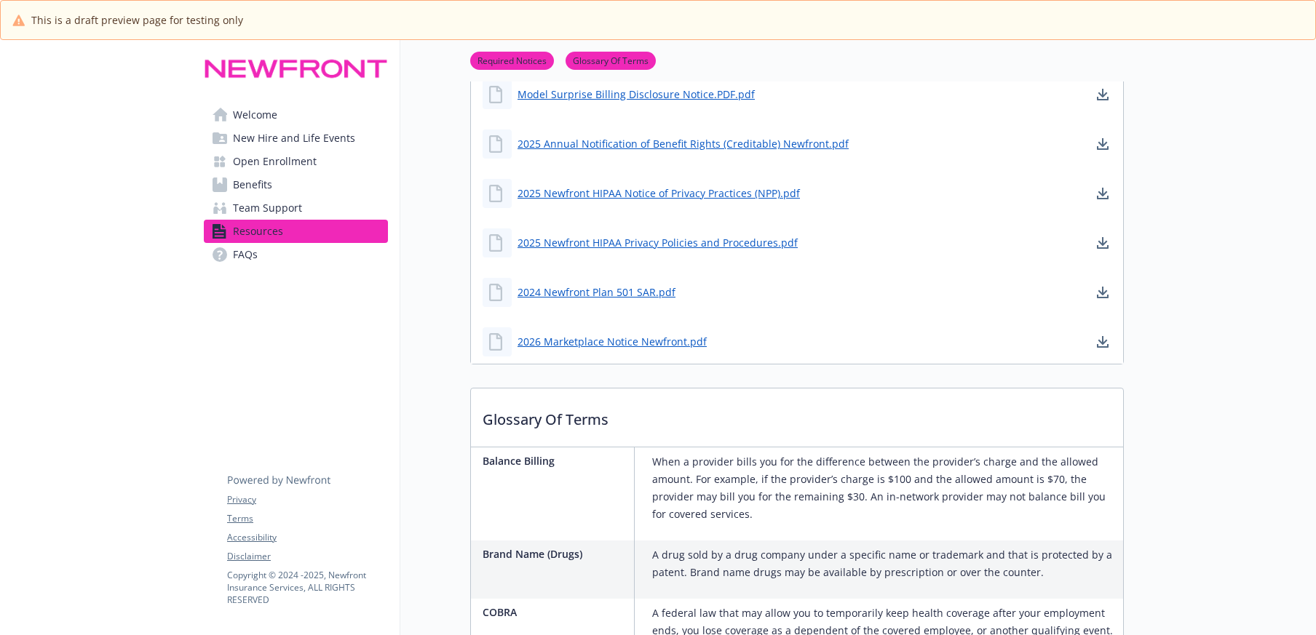
scroll to position [301, 0]
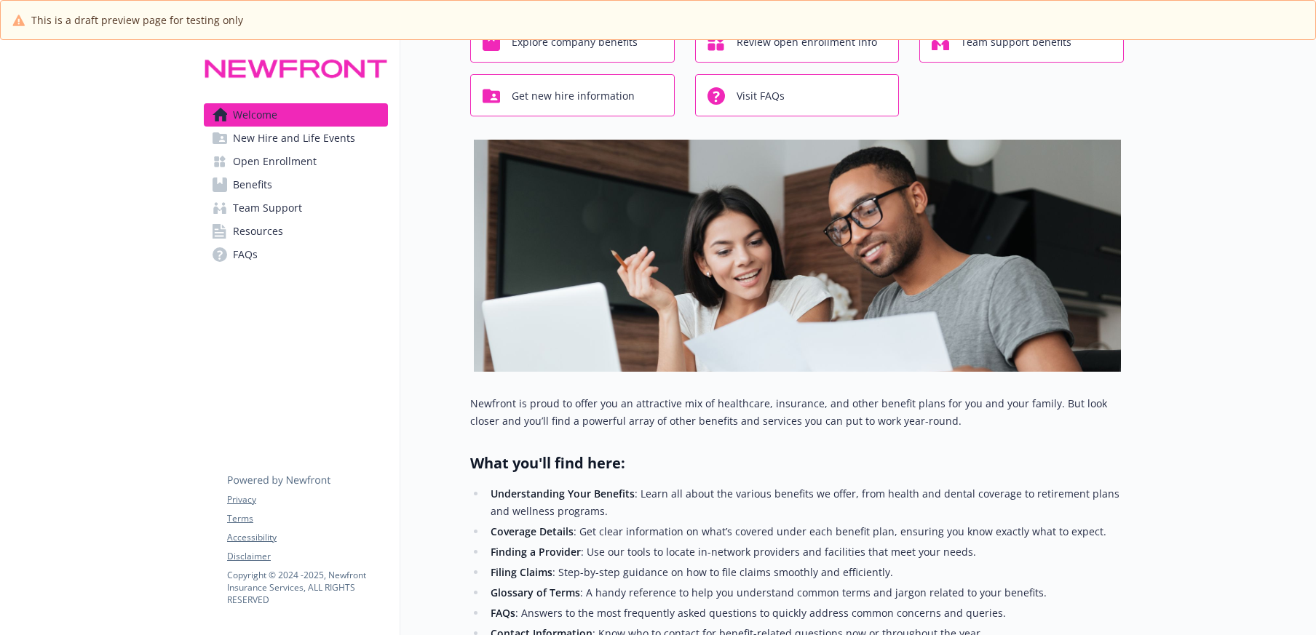
scroll to position [301, 0]
